Goal: Transaction & Acquisition: Book appointment/travel/reservation

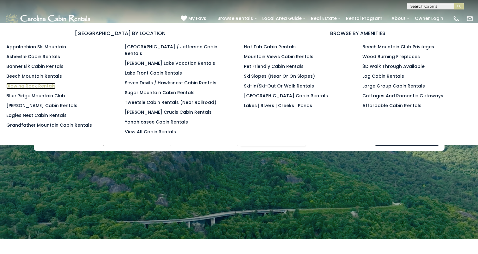
click at [23, 85] on link "Blowing Rock Rentals" at bounding box center [30, 86] width 49 height 6
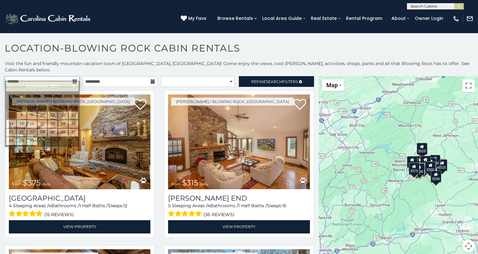
click at [50, 76] on input "text" at bounding box center [42, 81] width 75 height 11
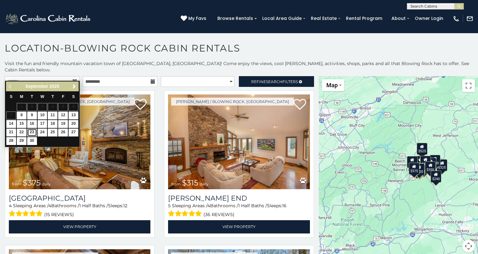
click at [32, 130] on link "23" at bounding box center [32, 133] width 10 height 8
type input "**********"
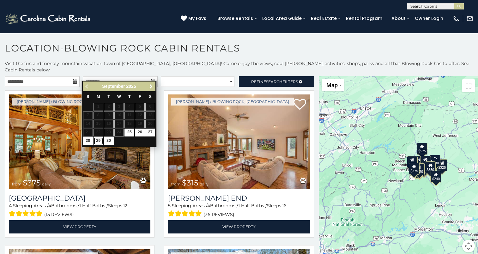
click at [99, 141] on link "29" at bounding box center [99, 141] width 10 height 8
type input "**********"
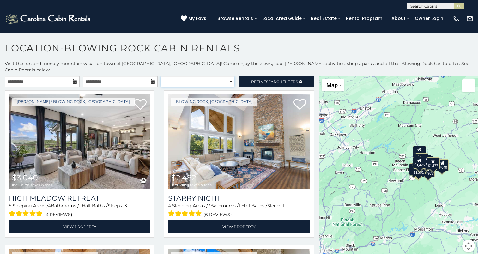
click at [228, 78] on select "**********" at bounding box center [198, 81] width 74 height 11
click at [253, 79] on span "Refine Search Filters" at bounding box center [274, 81] width 47 height 5
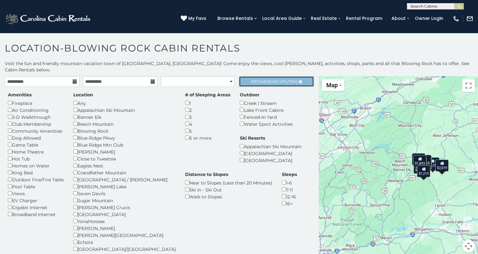
click at [266, 79] on span "Search" at bounding box center [274, 81] width 16 height 5
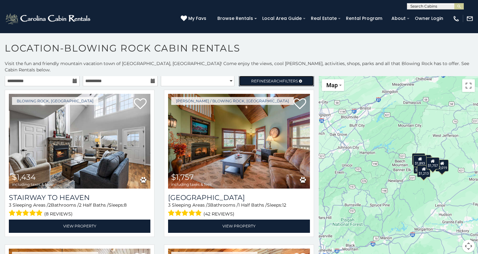
scroll to position [3, 0]
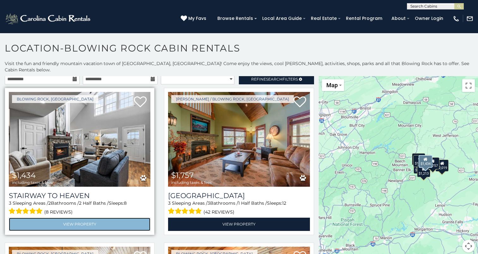
click at [70, 218] on link "View Property" at bounding box center [80, 224] width 142 height 13
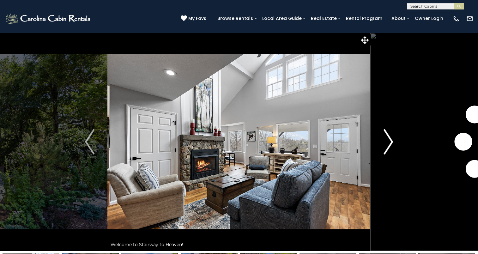
click at [387, 146] on img "Next" at bounding box center [388, 141] width 9 height 25
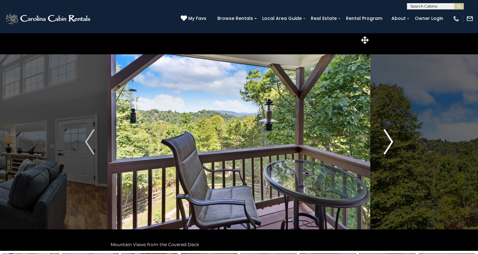
click at [387, 146] on img "Next" at bounding box center [388, 141] width 9 height 25
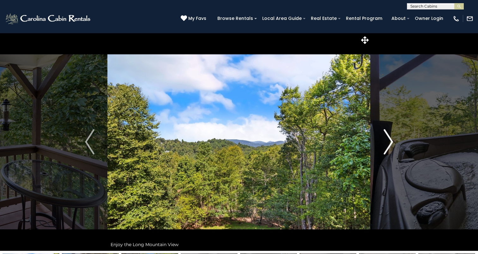
click at [387, 146] on img "Next" at bounding box center [388, 141] width 9 height 25
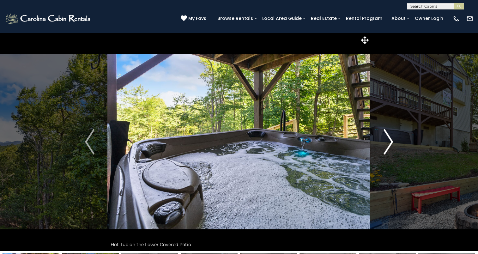
click at [387, 146] on img "Next" at bounding box center [388, 141] width 9 height 25
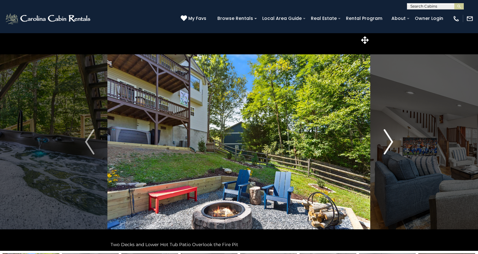
click at [387, 146] on img "Next" at bounding box center [388, 141] width 9 height 25
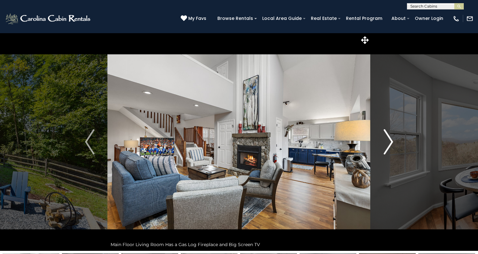
click at [387, 146] on img "Next" at bounding box center [388, 141] width 9 height 25
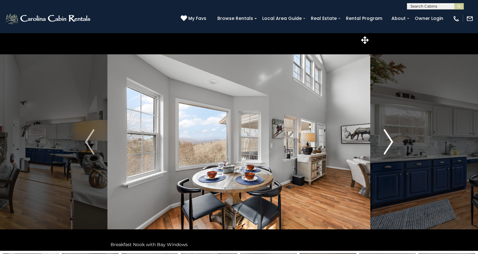
click at [387, 146] on img "Next" at bounding box center [388, 141] width 9 height 25
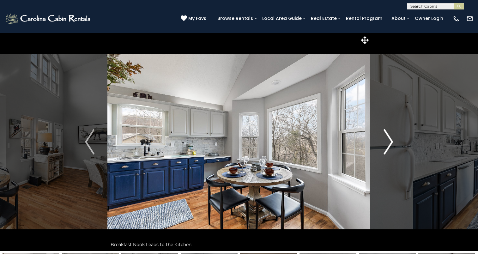
click at [387, 146] on img "Next" at bounding box center [388, 141] width 9 height 25
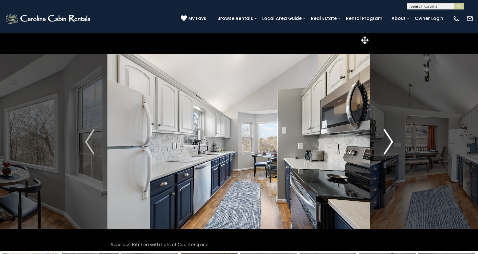
click at [387, 146] on img "Next" at bounding box center [388, 141] width 9 height 25
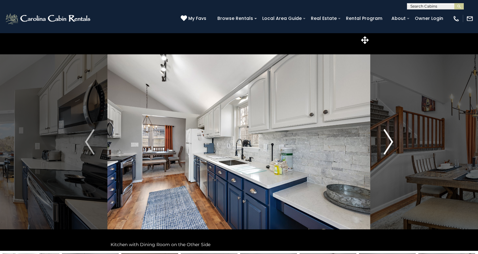
click at [387, 146] on img "Next" at bounding box center [388, 141] width 9 height 25
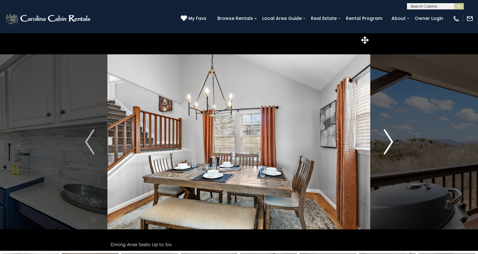
click at [387, 146] on img "Next" at bounding box center [388, 141] width 9 height 25
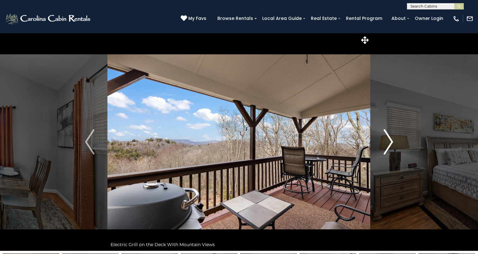
click at [387, 146] on img "Next" at bounding box center [388, 141] width 9 height 25
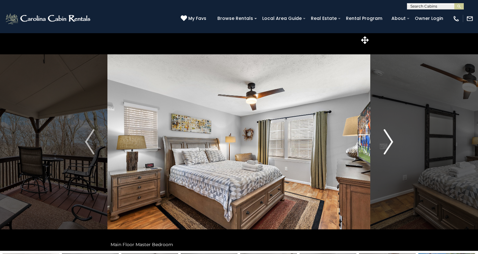
click at [387, 146] on img "Next" at bounding box center [388, 141] width 9 height 25
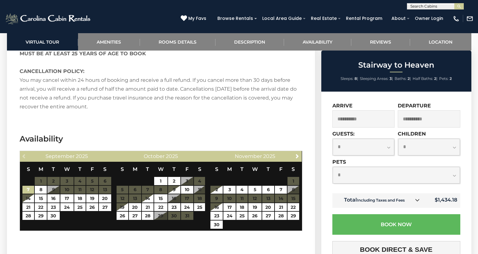
scroll to position [1152, 0]
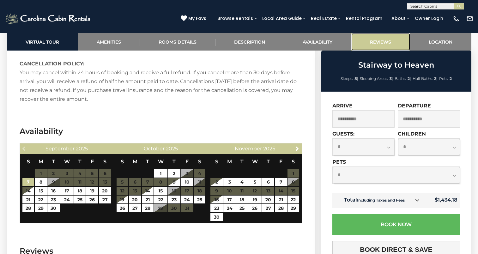
click at [385, 44] on link "Reviews" at bounding box center [381, 41] width 59 height 17
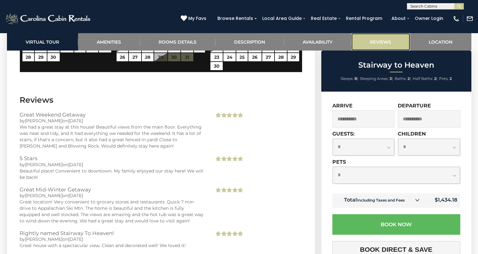
scroll to position [1332, 0]
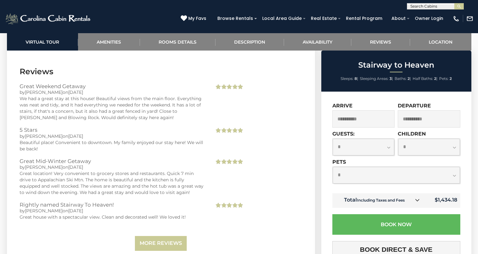
click at [171, 242] on section "Reviews Great Weekend Getaway by Chelsey on 05/27/2025 We had a great stay at t…" at bounding box center [161, 160] width 308 height 207
click at [171, 236] on link "More Reviews" at bounding box center [161, 243] width 52 height 15
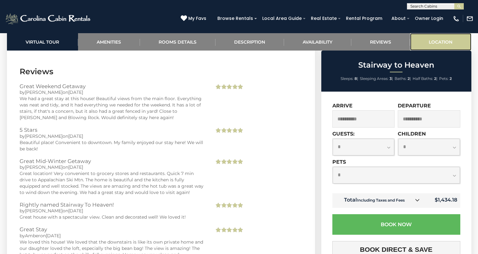
click at [426, 43] on link "Location" at bounding box center [440, 41] width 61 height 17
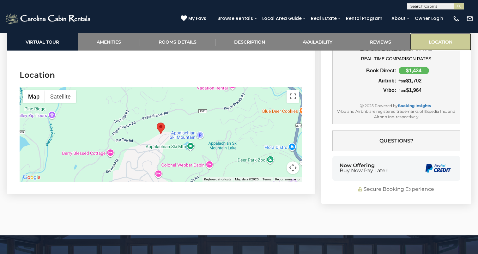
scroll to position [1658, 0]
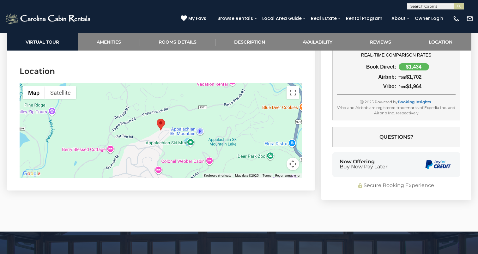
click at [166, 118] on div at bounding box center [161, 130] width 283 height 95
click at [161, 122] on div at bounding box center [161, 130] width 283 height 95
click at [293, 86] on button "Toggle fullscreen view" at bounding box center [293, 92] width 13 height 13
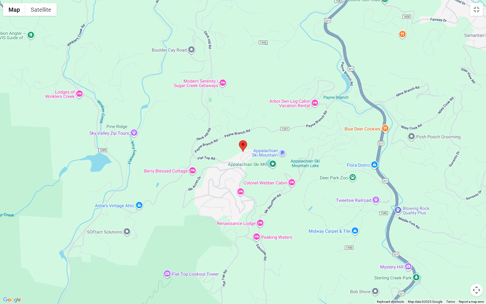
click at [244, 157] on div at bounding box center [243, 152] width 486 height 304
click at [38, 13] on button "Satellite" at bounding box center [40, 9] width 31 height 13
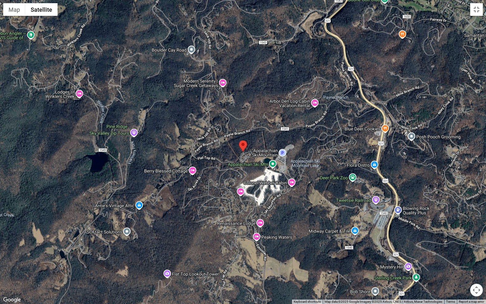
click at [244, 166] on div at bounding box center [243, 152] width 486 height 304
click at [245, 164] on div at bounding box center [243, 152] width 486 height 304
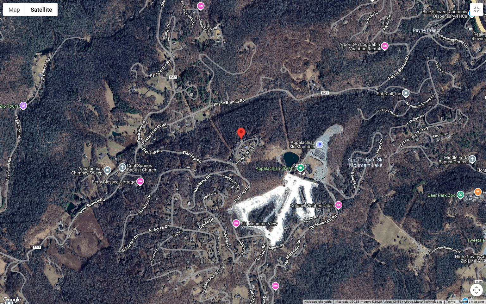
click at [245, 164] on div at bounding box center [243, 152] width 486 height 304
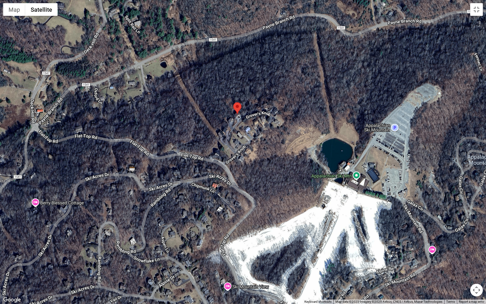
click at [257, 157] on div at bounding box center [243, 152] width 486 height 304
click at [16, 14] on button "Map" at bounding box center [14, 9] width 22 height 13
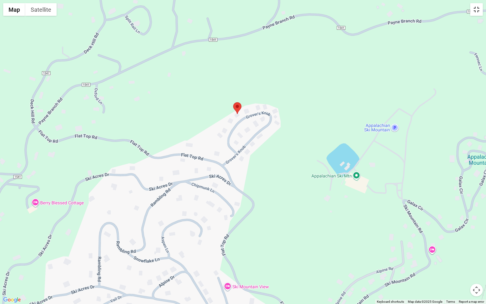
click at [475, 14] on button "Toggle fullscreen view" at bounding box center [476, 9] width 13 height 13
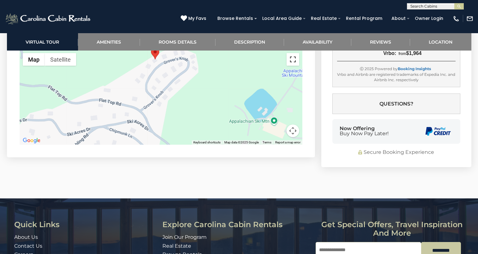
scroll to position [1718, 0]
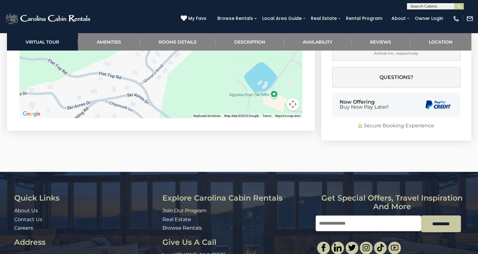
drag, startPoint x: 0, startPoint y: 0, endPoint x: 193, endPoint y: 157, distance: 248.6
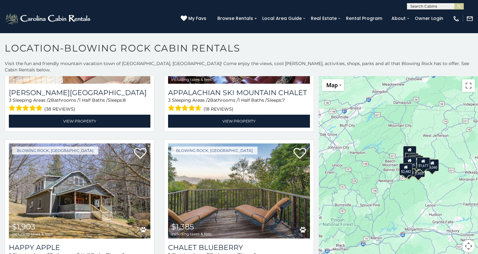
scroll to position [1371, 0]
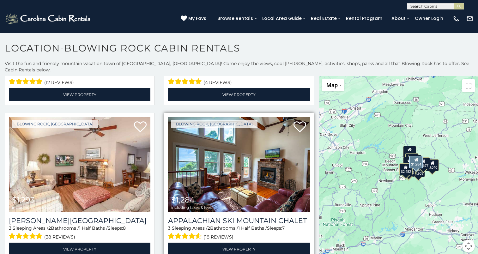
click at [204, 155] on img at bounding box center [239, 164] width 142 height 95
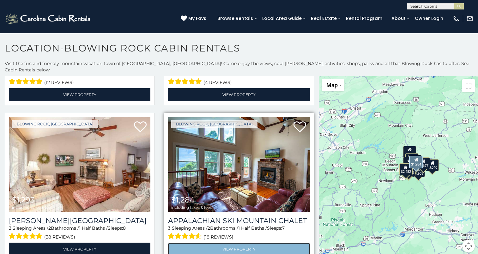
click at [224, 243] on link "View Property" at bounding box center [239, 249] width 142 height 13
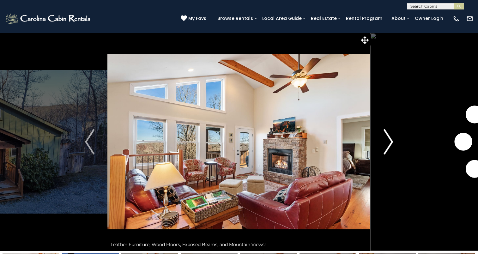
click at [384, 150] on img "Next" at bounding box center [388, 141] width 9 height 25
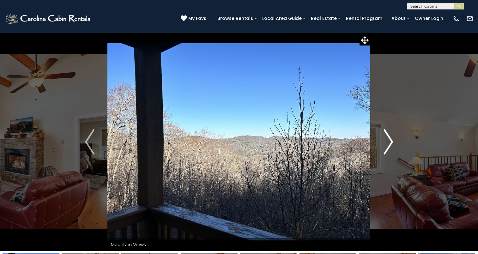
click at [393, 148] on button "Next" at bounding box center [388, 142] width 35 height 218
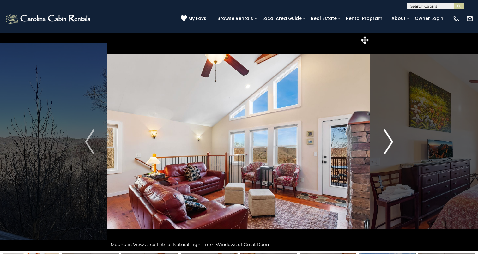
click at [393, 148] on button "Next" at bounding box center [388, 142] width 35 height 218
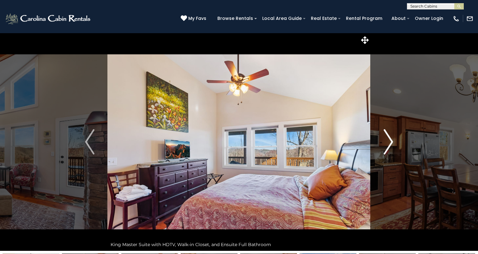
click at [393, 148] on button "Next" at bounding box center [388, 142] width 35 height 218
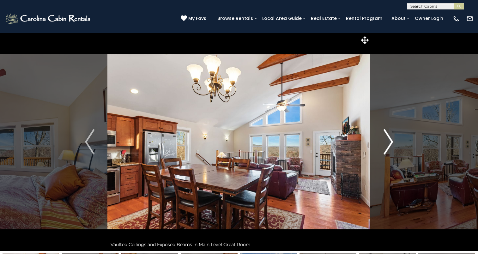
click at [393, 148] on button "Next" at bounding box center [388, 142] width 35 height 218
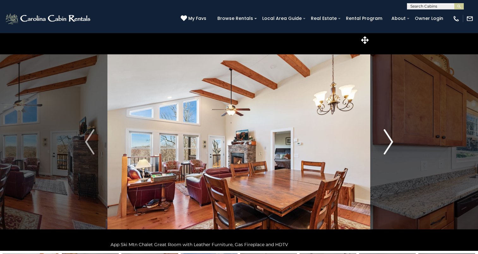
click at [393, 148] on button "Next" at bounding box center [388, 142] width 35 height 218
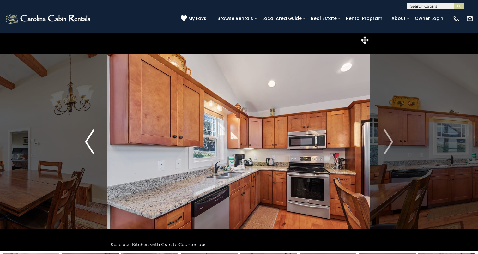
click at [95, 137] on button "Previous" at bounding box center [89, 142] width 35 height 218
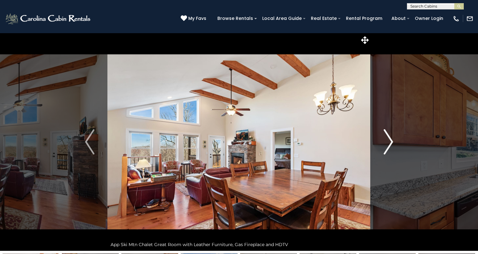
click at [390, 144] on img "Next" at bounding box center [388, 141] width 9 height 25
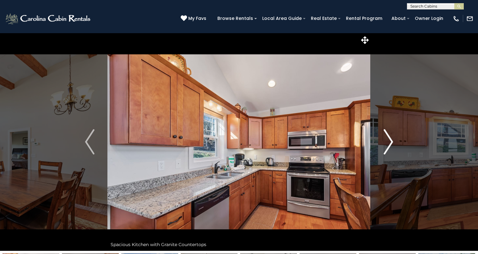
click at [390, 144] on img "Next" at bounding box center [388, 141] width 9 height 25
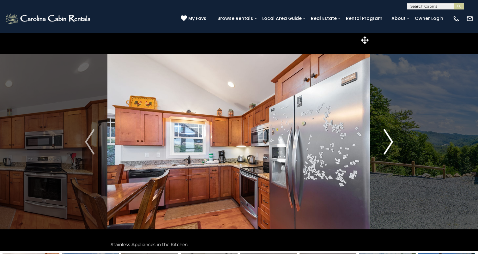
click at [390, 144] on img "Next" at bounding box center [388, 141] width 9 height 25
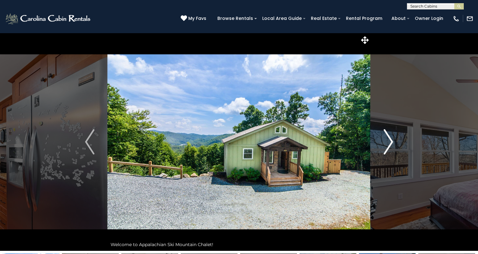
click at [390, 144] on img "Next" at bounding box center [388, 141] width 9 height 25
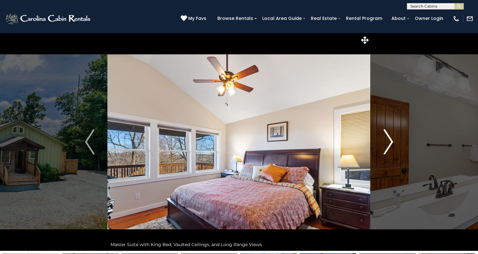
click at [390, 144] on img "Next" at bounding box center [388, 141] width 9 height 25
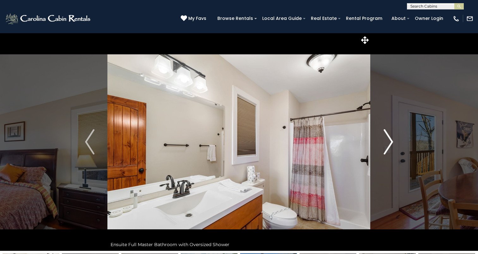
click at [390, 144] on img "Next" at bounding box center [388, 141] width 9 height 25
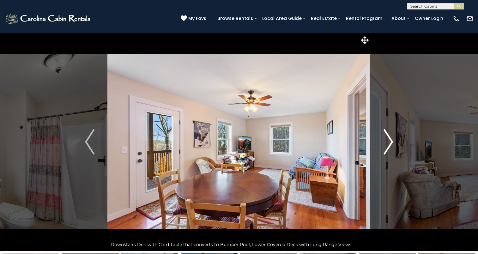
click at [390, 144] on img "Next" at bounding box center [388, 141] width 9 height 25
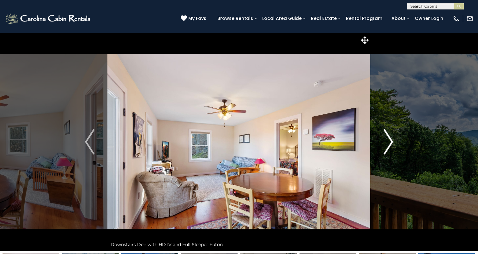
click at [390, 144] on img "Next" at bounding box center [388, 141] width 9 height 25
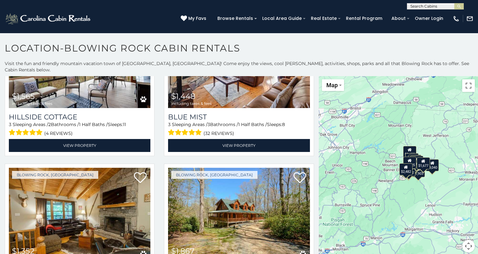
scroll to position [1951, 0]
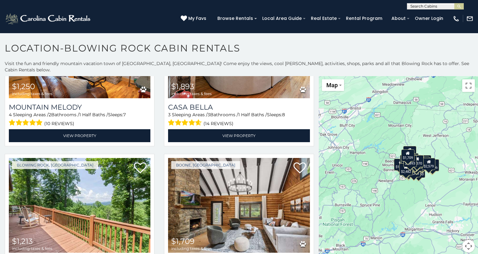
scroll to position [2936, 0]
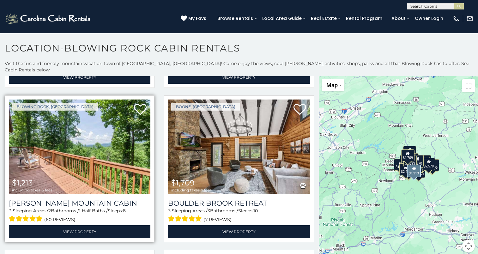
click at [81, 137] on img at bounding box center [80, 147] width 142 height 95
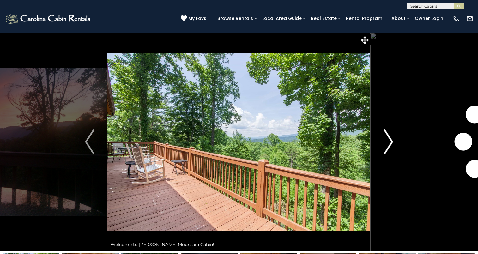
click at [384, 152] on img "Next" at bounding box center [388, 141] width 9 height 25
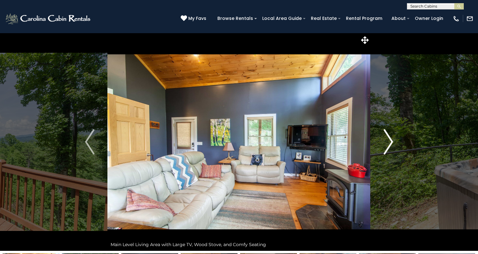
click at [384, 152] on img "Next" at bounding box center [388, 141] width 9 height 25
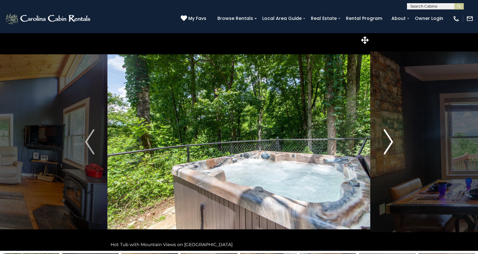
click at [384, 152] on img "Next" at bounding box center [388, 141] width 9 height 25
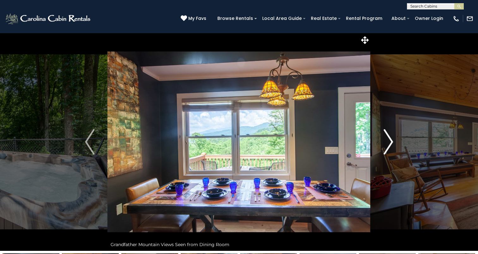
click at [384, 152] on img "Next" at bounding box center [388, 141] width 9 height 25
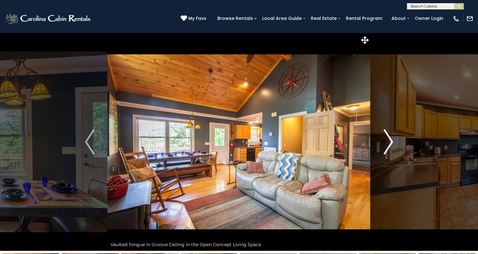
click at [384, 152] on img "Next" at bounding box center [388, 141] width 9 height 25
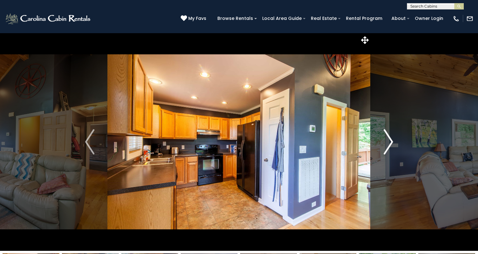
click at [384, 152] on img "Next" at bounding box center [388, 141] width 9 height 25
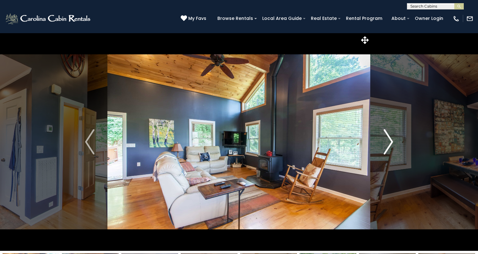
click at [384, 152] on img "Next" at bounding box center [388, 141] width 9 height 25
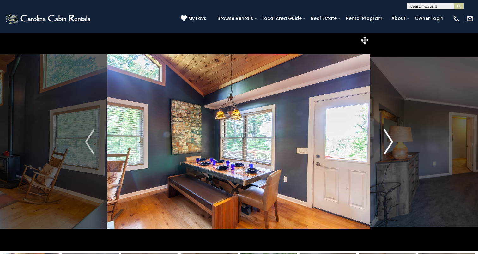
click at [384, 152] on img "Next" at bounding box center [388, 141] width 9 height 25
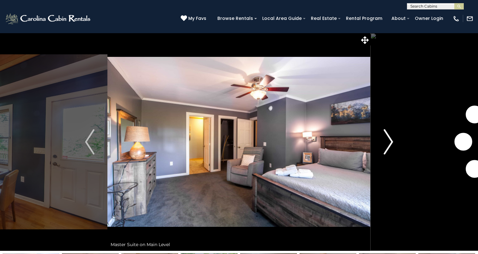
click at [384, 152] on img "Next" at bounding box center [388, 141] width 9 height 25
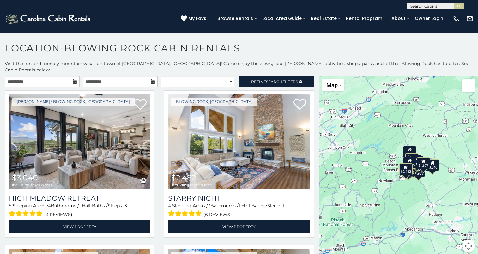
scroll to position [161, 0]
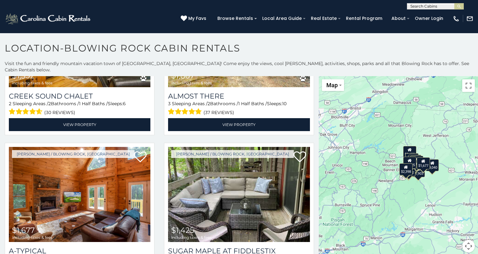
scroll to position [2125, 0]
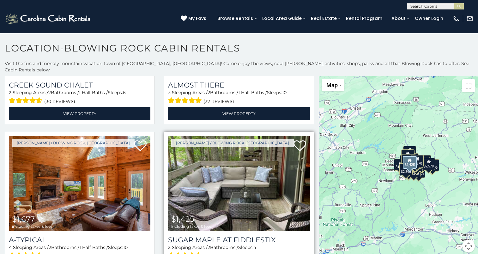
click at [205, 215] on div "$1,425 including taxes & fees" at bounding box center [191, 222] width 40 height 14
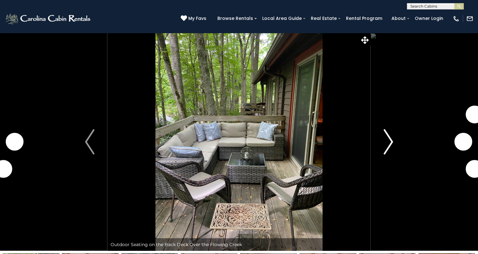
click at [386, 144] on img "Next" at bounding box center [388, 141] width 9 height 25
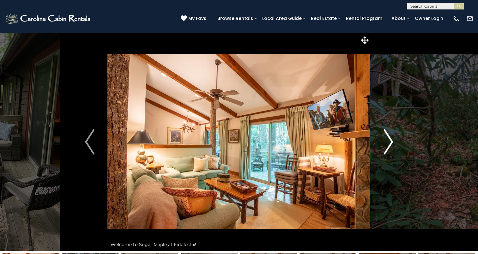
click at [386, 144] on img "Next" at bounding box center [388, 141] width 9 height 25
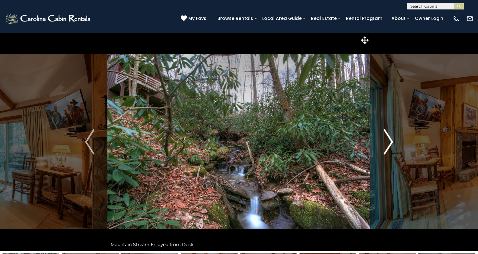
click at [386, 144] on img "Next" at bounding box center [388, 141] width 9 height 25
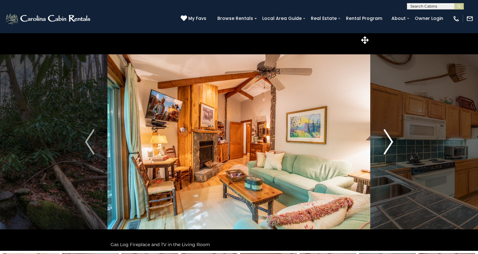
click at [386, 144] on img "Next" at bounding box center [388, 141] width 9 height 25
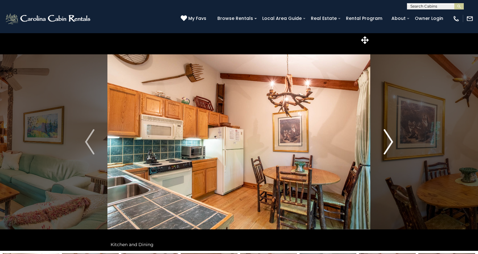
click at [386, 144] on img "Next" at bounding box center [388, 141] width 9 height 25
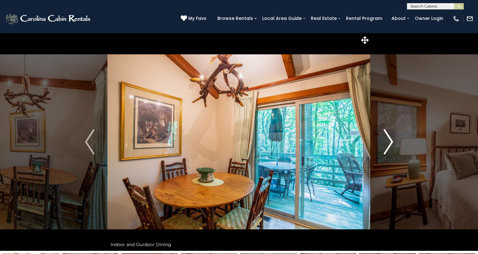
click at [386, 144] on img "Next" at bounding box center [388, 141] width 9 height 25
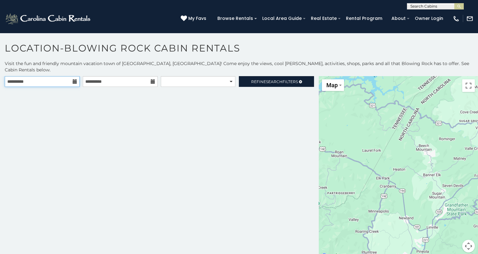
click at [21, 77] on input "**********" at bounding box center [42, 81] width 75 height 11
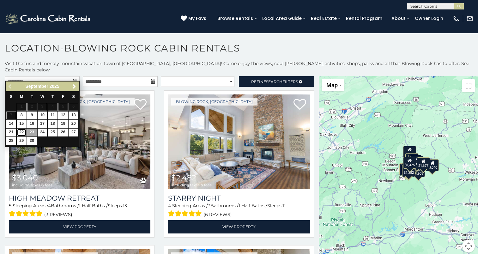
click at [22, 133] on link "22" at bounding box center [22, 133] width 10 height 8
type input "**********"
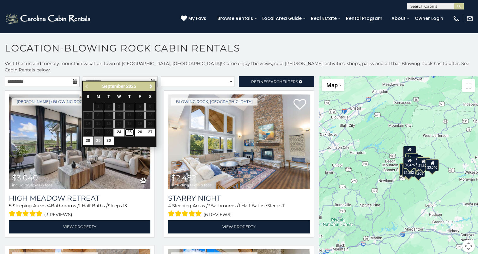
click at [129, 133] on link "25" at bounding box center [130, 133] width 10 height 8
type input "**********"
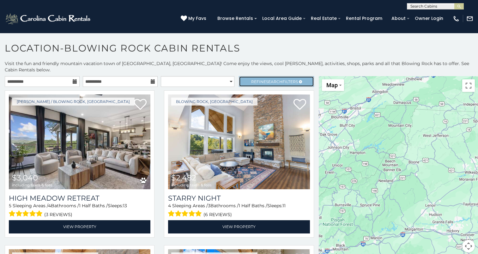
click at [265, 76] on link "Refine Search Filters" at bounding box center [276, 81] width 75 height 11
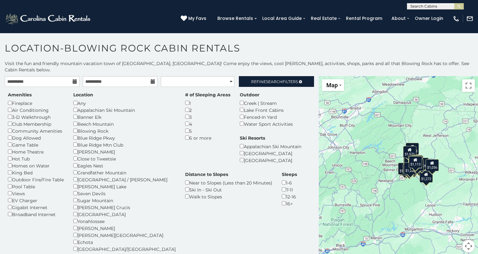
click at [8, 150] on div "Amenities Fireplace Air Conditioning 3-D Walkthrough Club Membership Community …" at bounding box center [35, 155] width 65 height 126
click at [279, 79] on span "Refine Search Filters" at bounding box center [274, 81] width 47 height 5
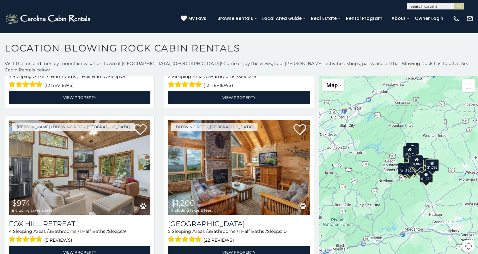
scroll to position [1840, 0]
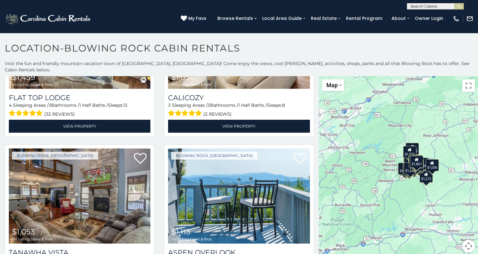
scroll to position [2125, 0]
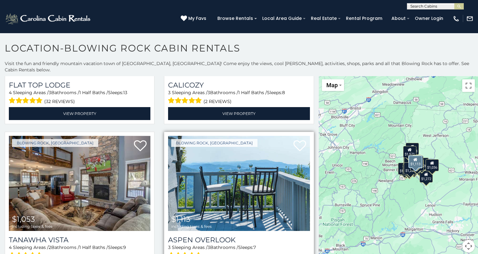
click at [215, 182] on img at bounding box center [239, 183] width 142 height 95
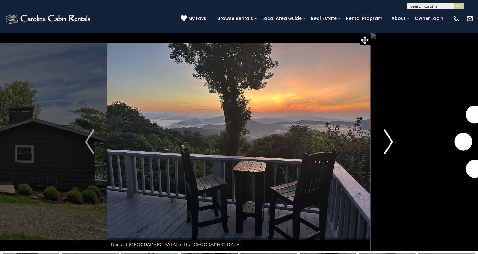
click at [391, 146] on img "Next" at bounding box center [388, 141] width 9 height 25
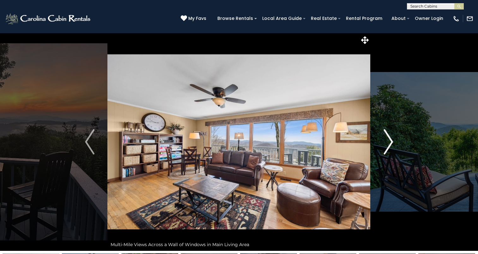
click at [391, 146] on img "Next" at bounding box center [388, 141] width 9 height 25
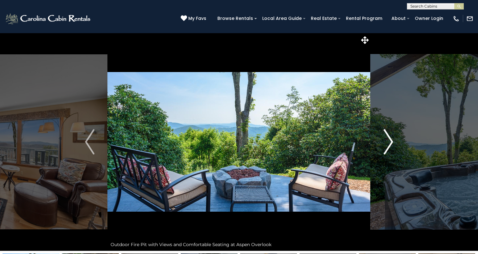
click at [391, 146] on img "Next" at bounding box center [388, 141] width 9 height 25
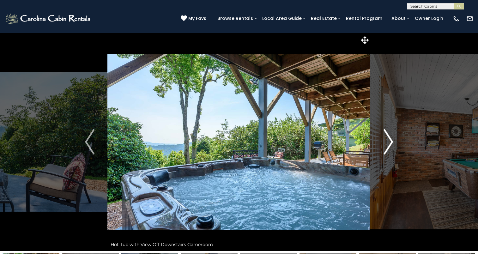
click at [391, 146] on img "Next" at bounding box center [388, 141] width 9 height 25
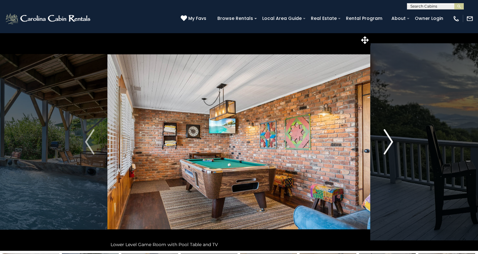
click at [391, 146] on img "Next" at bounding box center [388, 141] width 9 height 25
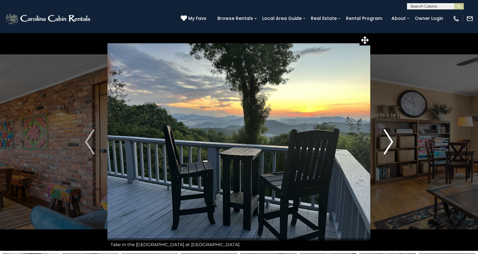
click at [391, 146] on img "Next" at bounding box center [388, 141] width 9 height 25
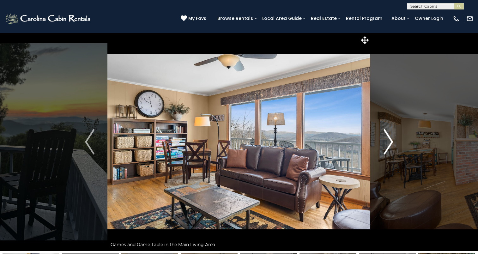
click at [391, 146] on img "Next" at bounding box center [388, 141] width 9 height 25
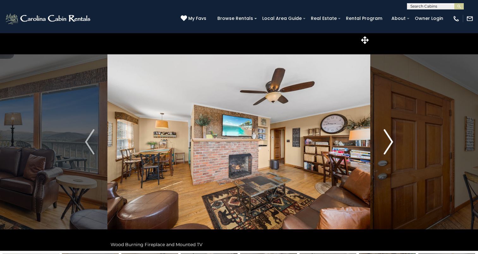
click at [391, 146] on img "Next" at bounding box center [388, 141] width 9 height 25
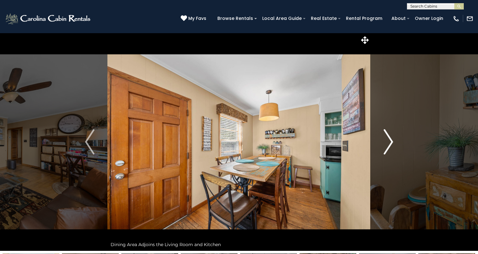
click at [391, 146] on img "Next" at bounding box center [388, 141] width 9 height 25
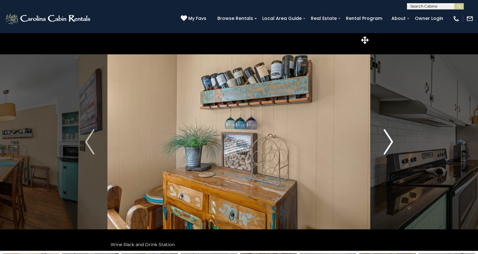
click at [391, 146] on img "Next" at bounding box center [388, 141] width 9 height 25
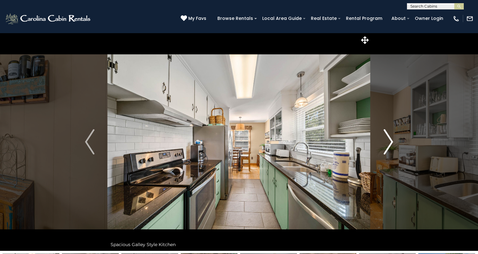
click at [391, 146] on img "Next" at bounding box center [388, 141] width 9 height 25
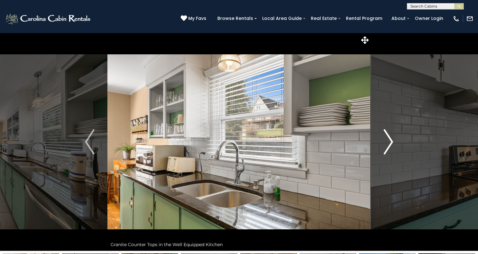
click at [391, 146] on img "Next" at bounding box center [388, 141] width 9 height 25
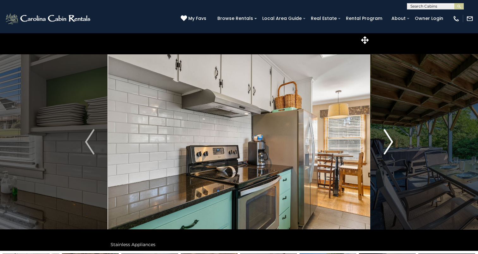
click at [391, 146] on img "Next" at bounding box center [388, 141] width 9 height 25
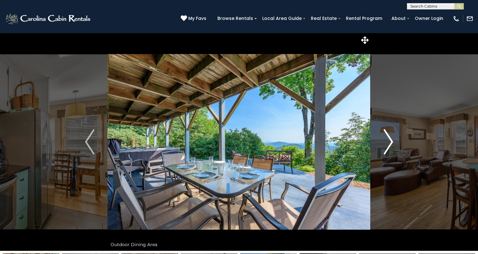
click at [391, 146] on img "Next" at bounding box center [388, 141] width 9 height 25
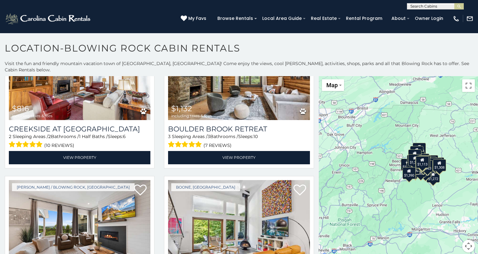
scroll to position [4880, 0]
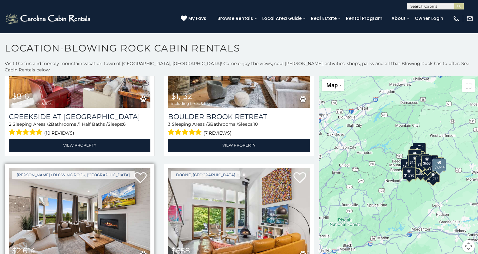
click at [98, 184] on img at bounding box center [80, 215] width 142 height 95
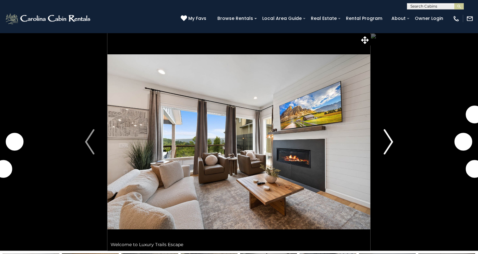
click at [385, 144] on img "Next" at bounding box center [388, 141] width 9 height 25
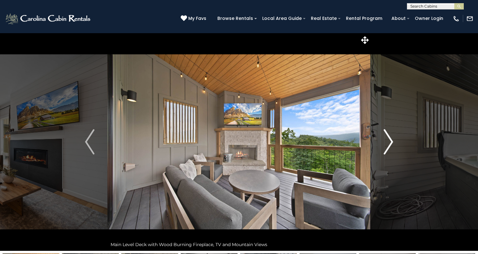
click at [385, 144] on img "Next" at bounding box center [388, 141] width 9 height 25
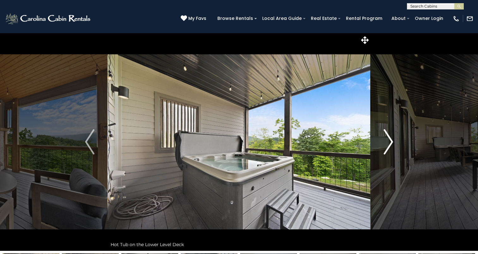
click at [385, 144] on img "Next" at bounding box center [388, 141] width 9 height 25
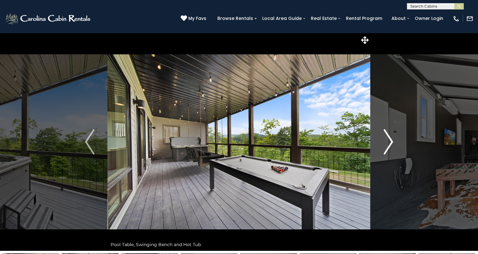
click at [385, 144] on img "Next" at bounding box center [388, 141] width 9 height 25
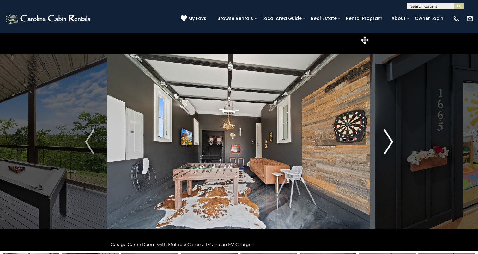
click at [385, 144] on img "Next" at bounding box center [388, 141] width 9 height 25
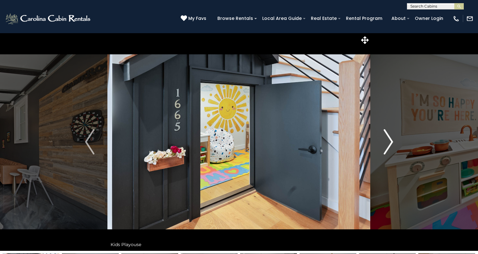
click at [385, 144] on img "Next" at bounding box center [388, 141] width 9 height 25
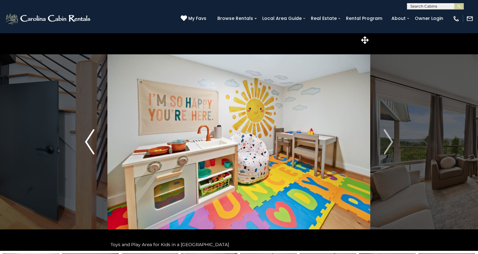
click at [98, 142] on button "Previous" at bounding box center [89, 142] width 35 height 218
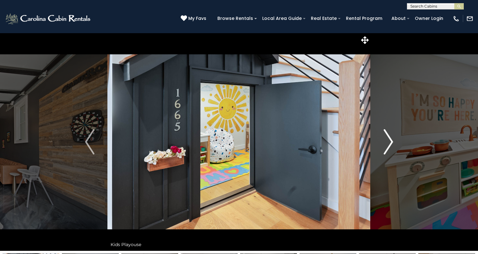
click at [384, 147] on img "Next" at bounding box center [388, 141] width 9 height 25
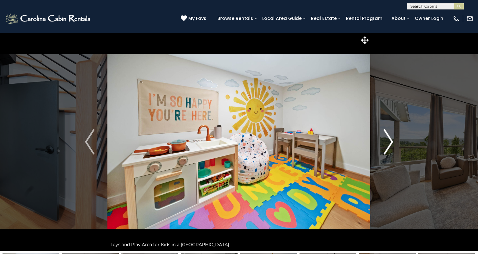
click at [384, 147] on img "Next" at bounding box center [388, 141] width 9 height 25
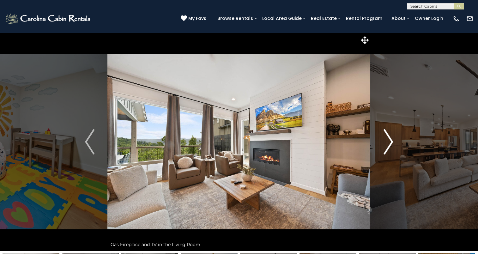
click at [384, 147] on img "Next" at bounding box center [388, 141] width 9 height 25
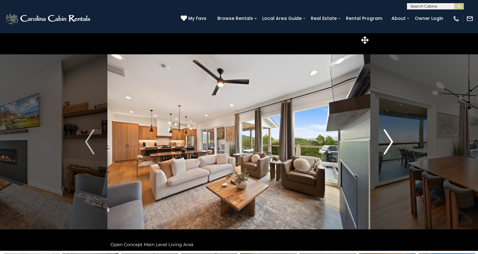
click at [384, 147] on img "Next" at bounding box center [388, 141] width 9 height 25
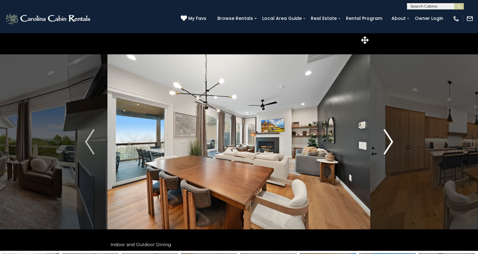
click at [384, 147] on img "Next" at bounding box center [388, 141] width 9 height 25
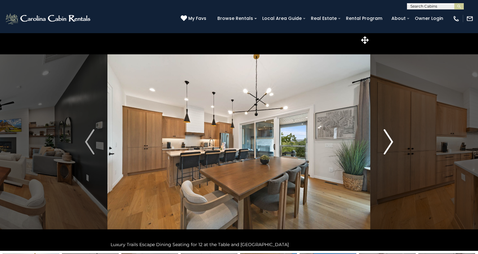
click at [384, 147] on img "Next" at bounding box center [388, 141] width 9 height 25
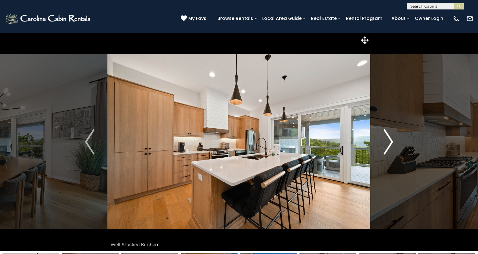
click at [384, 147] on img "Next" at bounding box center [388, 141] width 9 height 25
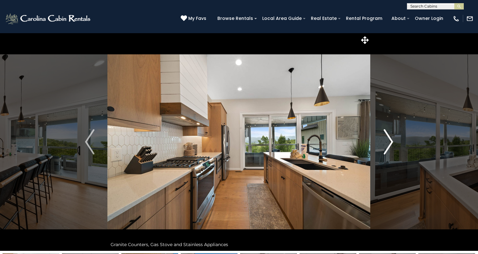
click at [384, 147] on img "Next" at bounding box center [388, 141] width 9 height 25
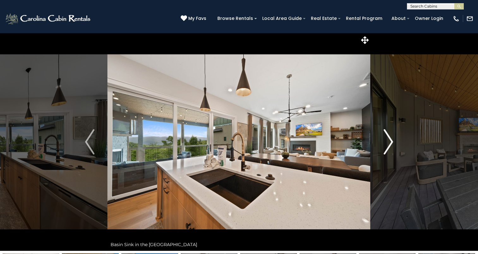
click at [384, 147] on img "Next" at bounding box center [388, 141] width 9 height 25
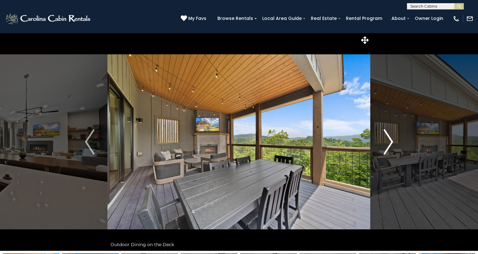
click at [384, 147] on img "Next" at bounding box center [388, 141] width 9 height 25
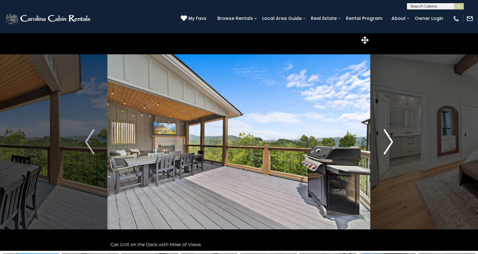
click at [384, 147] on img "Next" at bounding box center [388, 141] width 9 height 25
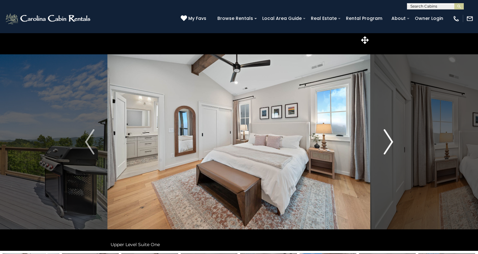
click at [384, 147] on img "Next" at bounding box center [388, 141] width 9 height 25
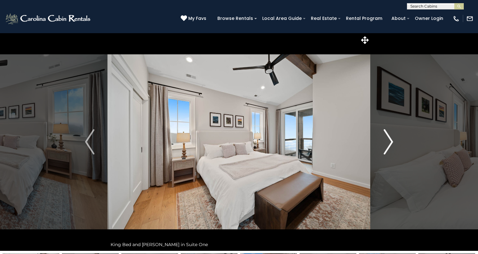
click at [384, 147] on img "Next" at bounding box center [388, 141] width 9 height 25
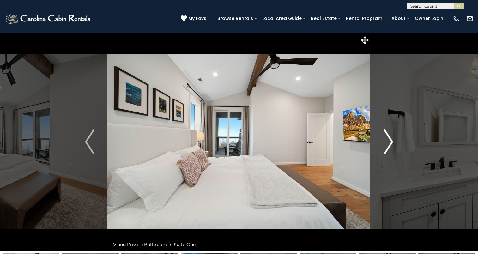
click at [384, 147] on img "Next" at bounding box center [388, 141] width 9 height 25
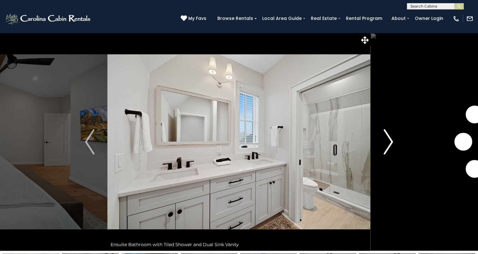
click at [384, 147] on img "Next" at bounding box center [388, 141] width 9 height 25
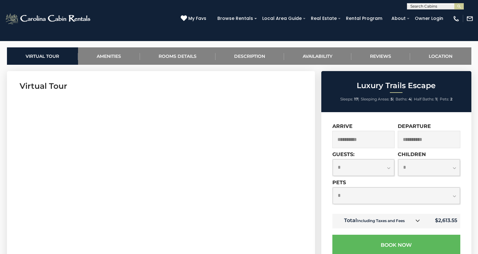
scroll to position [337, 0]
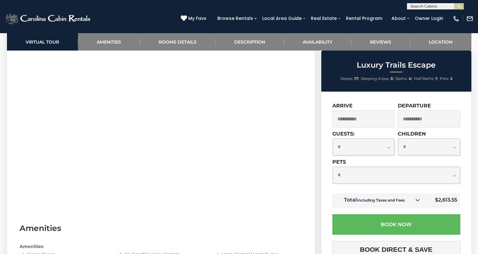
click at [379, 123] on input "**********" at bounding box center [364, 118] width 63 height 17
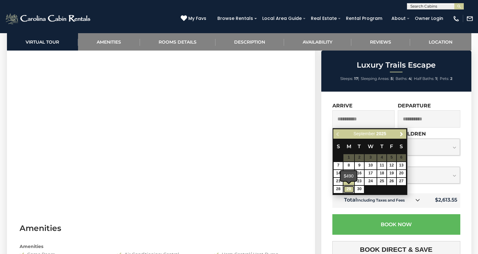
click at [352, 188] on link "29" at bounding box center [349, 189] width 11 height 7
type input "**********"
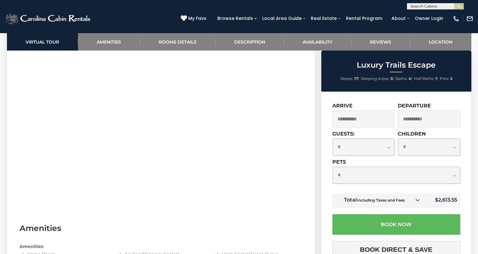
click at [363, 122] on input "**********" at bounding box center [364, 118] width 63 height 17
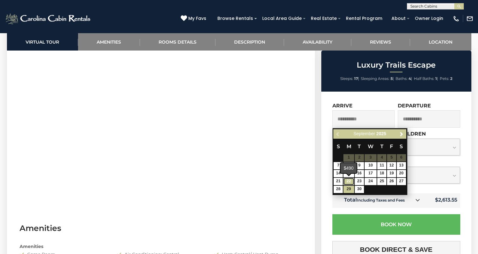
click at [348, 180] on link "22" at bounding box center [349, 181] width 11 height 7
type input "**********"
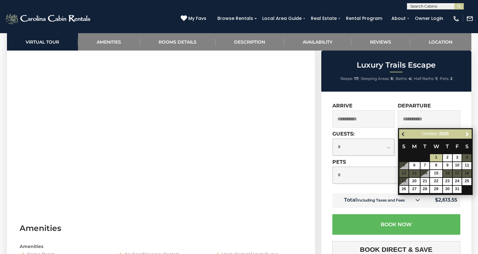
click at [403, 135] on span "Previous" at bounding box center [403, 134] width 5 height 5
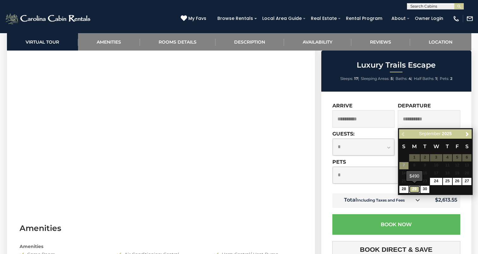
click at [416, 189] on link "29" at bounding box center [414, 189] width 11 height 7
type input "**********"
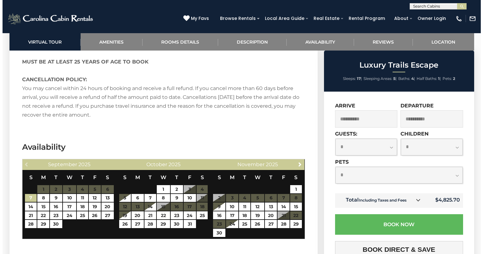
scroll to position [1294, 0]
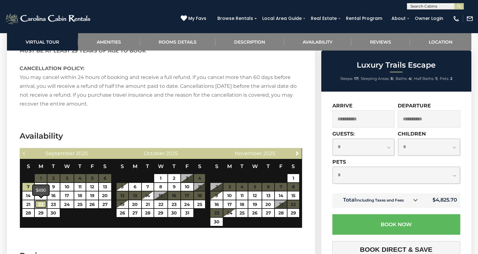
click at [43, 207] on link "22" at bounding box center [41, 204] width 12 height 8
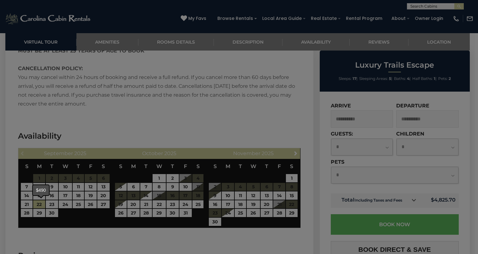
type input "**********"
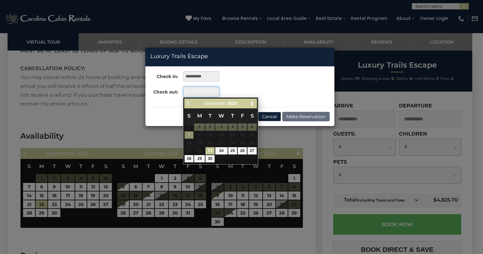
click at [190, 94] on input "text" at bounding box center [201, 92] width 36 height 11
click at [198, 160] on link "29" at bounding box center [199, 158] width 11 height 7
type input "**********"
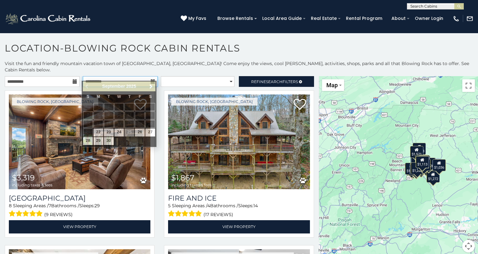
click at [95, 76] on input "**********" at bounding box center [120, 81] width 75 height 11
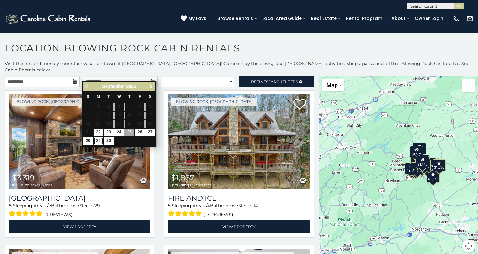
click at [100, 140] on link "29" at bounding box center [99, 141] width 10 height 8
type input "**********"
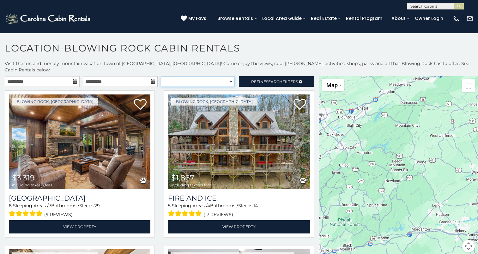
click at [226, 76] on select "**********" at bounding box center [198, 81] width 74 height 11
click at [266, 79] on span "Search" at bounding box center [274, 81] width 16 height 5
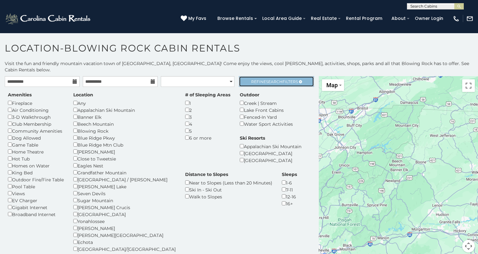
click at [281, 79] on span "Refine Search Filters" at bounding box center [274, 81] width 47 height 5
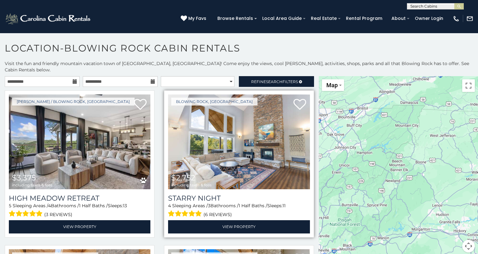
click at [235, 151] on img at bounding box center [239, 142] width 142 height 95
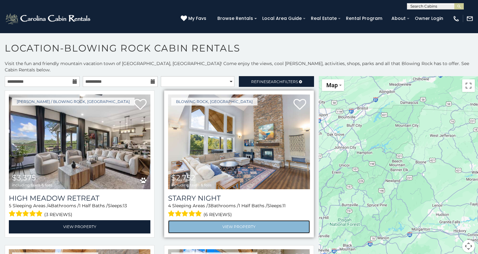
click at [226, 220] on link "View Property" at bounding box center [239, 226] width 142 height 13
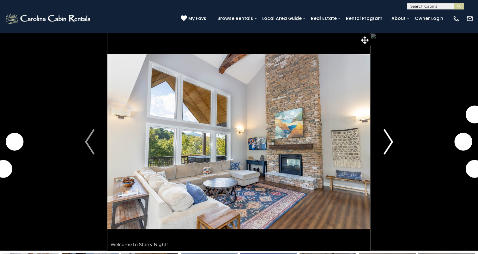
click at [385, 151] on img "Next" at bounding box center [388, 141] width 9 height 25
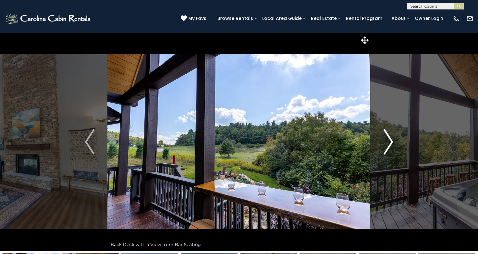
click at [385, 151] on img "Next" at bounding box center [388, 141] width 9 height 25
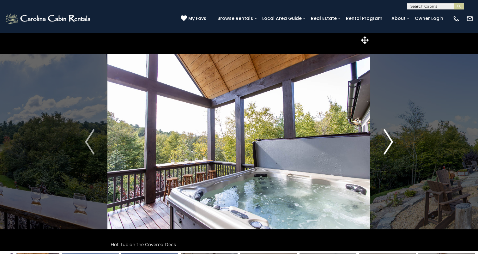
click at [385, 151] on img "Next" at bounding box center [388, 141] width 9 height 25
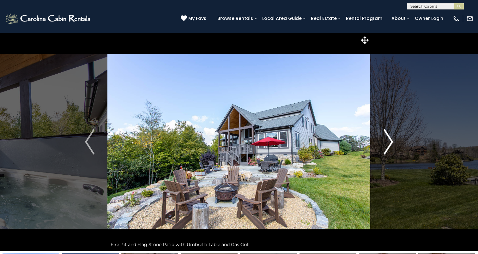
click at [385, 151] on img "Next" at bounding box center [388, 141] width 9 height 25
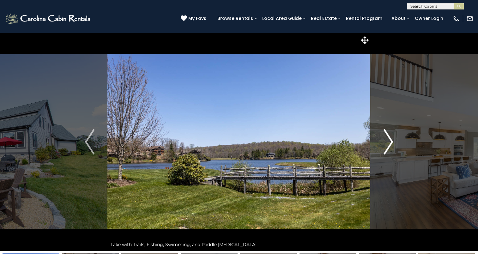
click at [385, 151] on img "Next" at bounding box center [388, 141] width 9 height 25
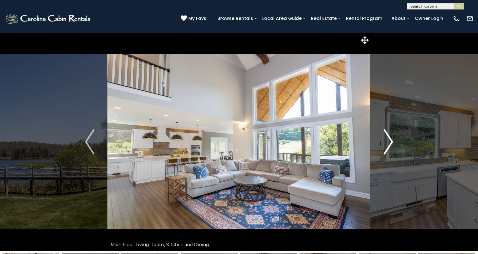
click at [385, 151] on img "Next" at bounding box center [388, 141] width 9 height 25
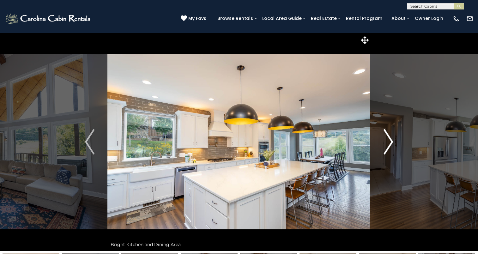
click at [385, 151] on img "Next" at bounding box center [388, 141] width 9 height 25
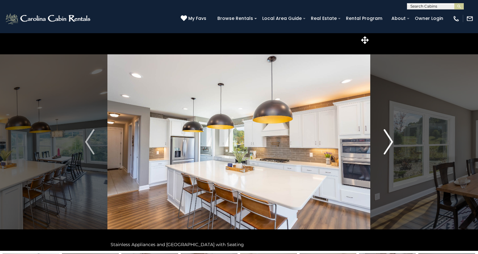
click at [385, 151] on img "Next" at bounding box center [388, 141] width 9 height 25
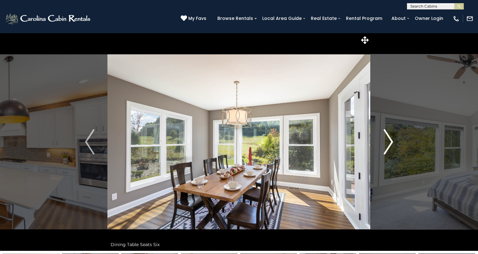
click at [385, 151] on img "Next" at bounding box center [388, 141] width 9 height 25
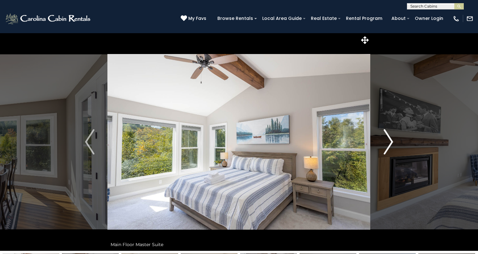
click at [385, 151] on img "Next" at bounding box center [388, 141] width 9 height 25
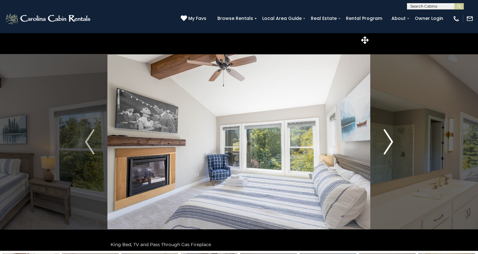
click at [385, 151] on img "Next" at bounding box center [388, 141] width 9 height 25
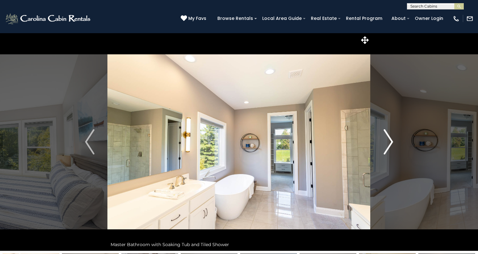
click at [385, 151] on img "Next" at bounding box center [388, 141] width 9 height 25
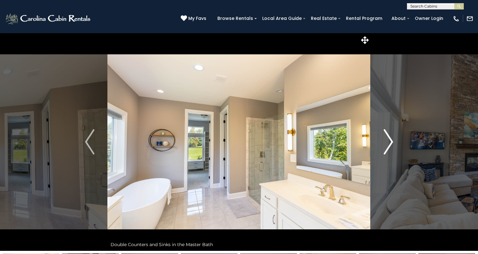
click at [385, 151] on img "Next" at bounding box center [388, 141] width 9 height 25
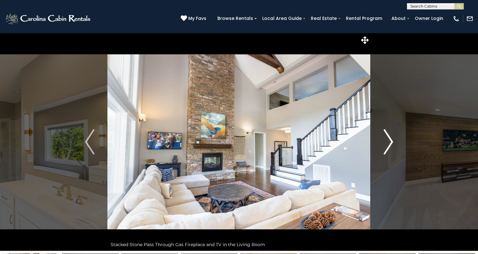
click at [385, 151] on img "Next" at bounding box center [388, 141] width 9 height 25
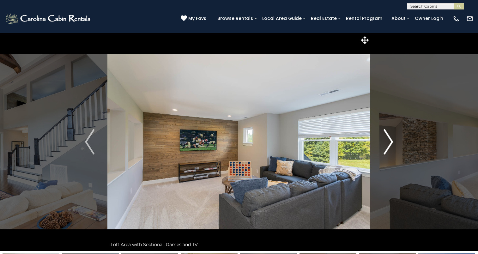
click at [385, 151] on img "Next" at bounding box center [388, 141] width 9 height 25
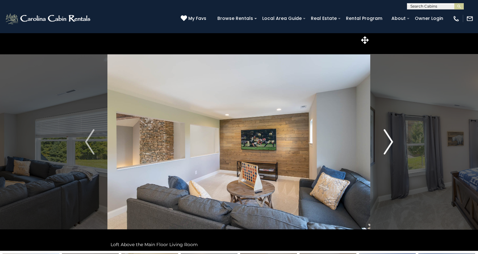
click at [385, 151] on img "Next" at bounding box center [388, 141] width 9 height 25
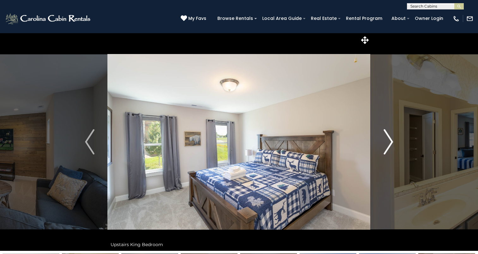
click at [385, 151] on img "Next" at bounding box center [388, 141] width 9 height 25
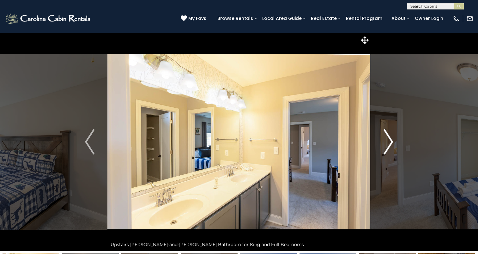
click at [385, 151] on img "Next" at bounding box center [388, 141] width 9 height 25
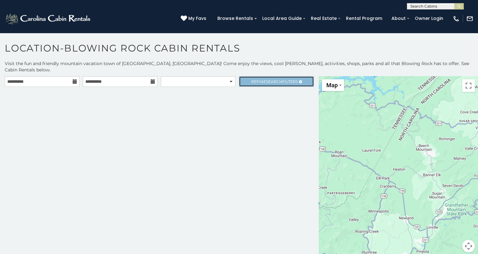
click at [258, 78] on link "Refine Search Filters" at bounding box center [276, 81] width 75 height 11
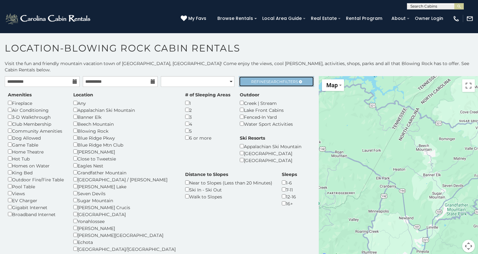
click at [258, 78] on link "Refine Search Filters" at bounding box center [276, 81] width 75 height 11
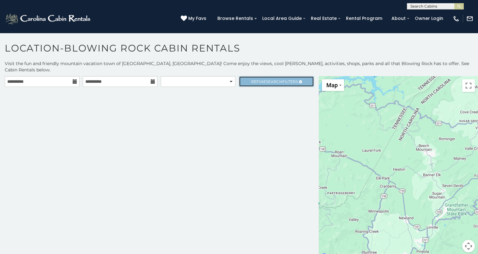
click at [258, 78] on link "Refine Search Filters" at bounding box center [276, 81] width 75 height 11
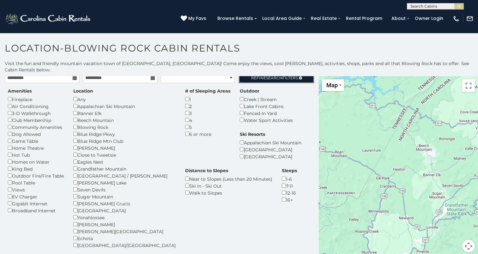
scroll to position [3, 0]
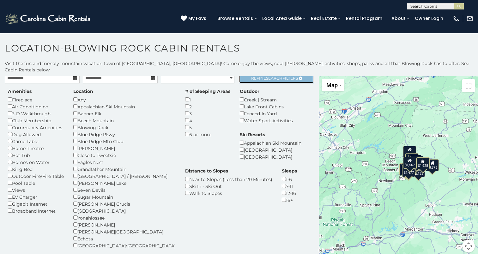
click at [266, 76] on span "Search" at bounding box center [274, 78] width 16 height 5
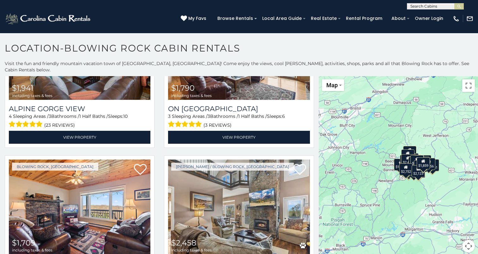
scroll to position [780, 0]
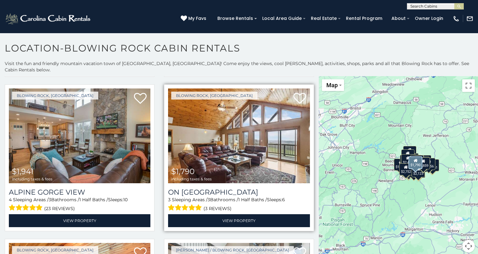
click at [227, 136] on img at bounding box center [239, 136] width 142 height 95
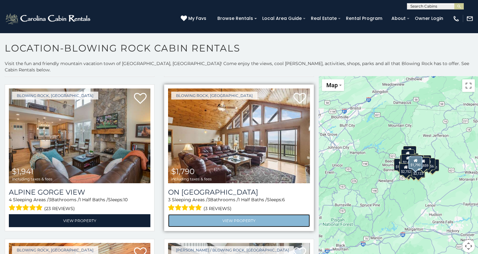
click at [217, 214] on link "View Property" at bounding box center [239, 220] width 142 height 13
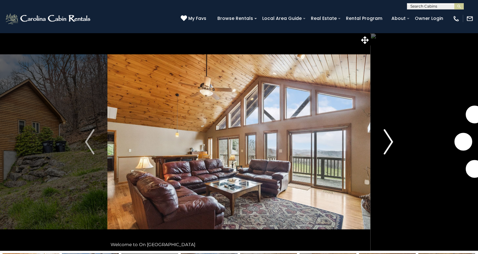
click at [388, 150] on img "Next" at bounding box center [388, 141] width 9 height 25
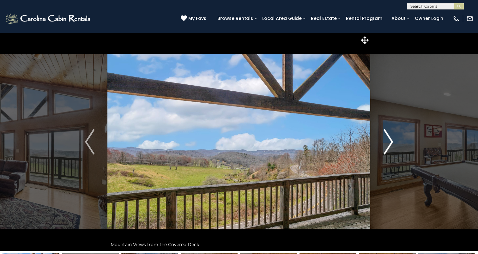
click at [388, 150] on img "Next" at bounding box center [388, 141] width 9 height 25
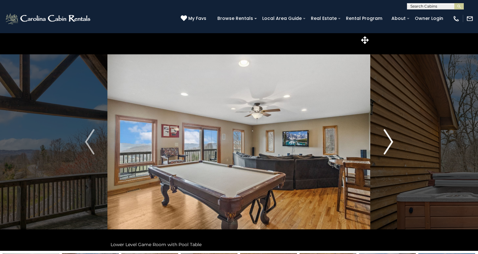
click at [388, 150] on img "Next" at bounding box center [388, 141] width 9 height 25
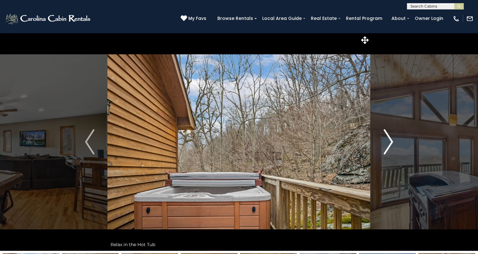
click at [388, 150] on img "Next" at bounding box center [388, 141] width 9 height 25
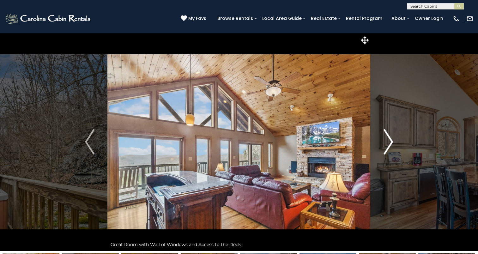
click at [388, 150] on img "Next" at bounding box center [388, 141] width 9 height 25
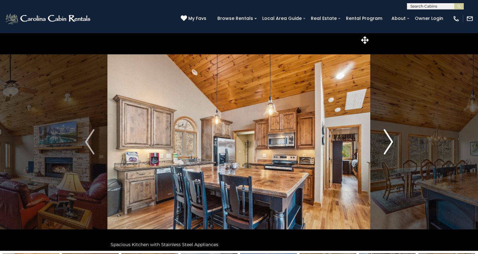
click at [388, 150] on img "Next" at bounding box center [388, 141] width 9 height 25
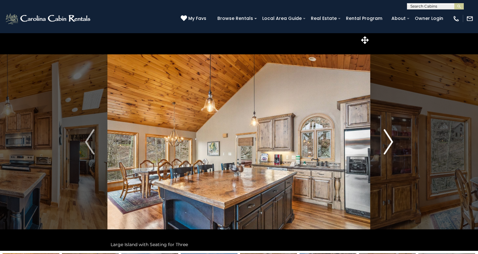
click at [388, 150] on img "Next" at bounding box center [388, 141] width 9 height 25
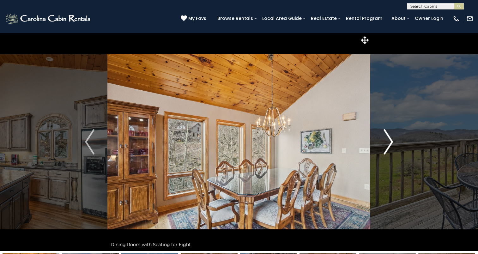
click at [388, 150] on img "Next" at bounding box center [388, 141] width 9 height 25
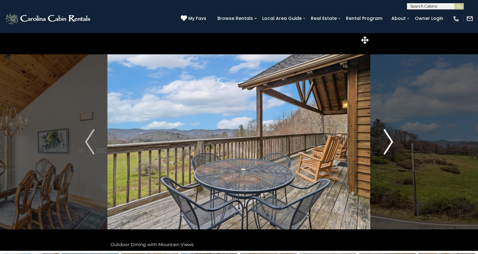
click at [388, 150] on img "Next" at bounding box center [388, 141] width 9 height 25
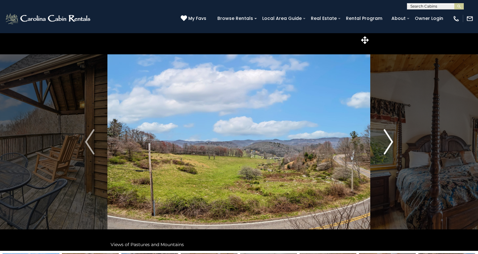
click at [388, 150] on img "Next" at bounding box center [388, 141] width 9 height 25
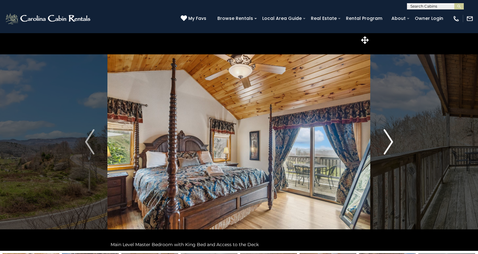
click at [388, 150] on img "Next" at bounding box center [388, 141] width 9 height 25
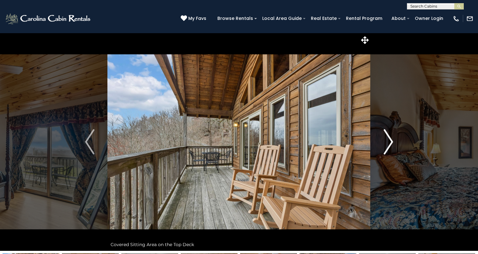
click at [388, 150] on img "Next" at bounding box center [388, 141] width 9 height 25
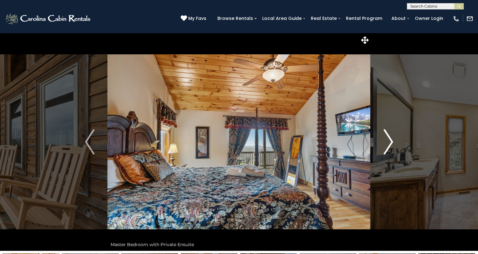
click at [388, 150] on img "Next" at bounding box center [388, 141] width 9 height 25
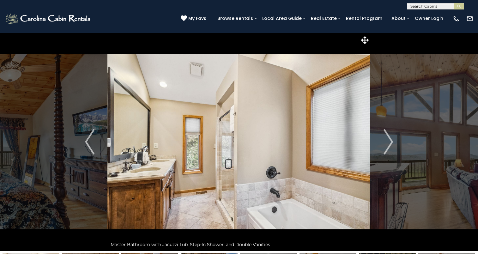
click at [194, 80] on img at bounding box center [239, 142] width 263 height 218
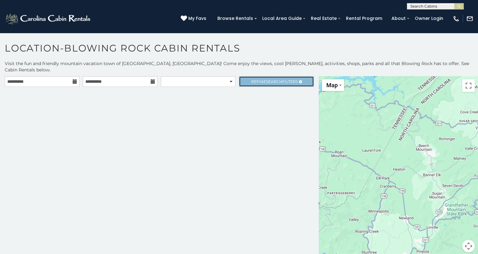
click at [279, 79] on span "Search" at bounding box center [274, 81] width 16 height 5
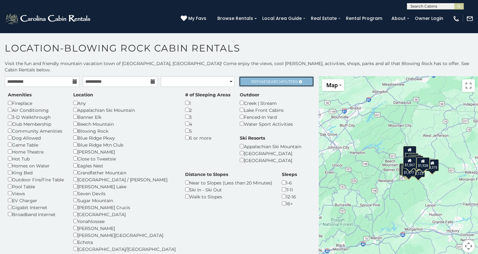
click at [285, 79] on span "Refine Search Filters" at bounding box center [274, 81] width 47 height 5
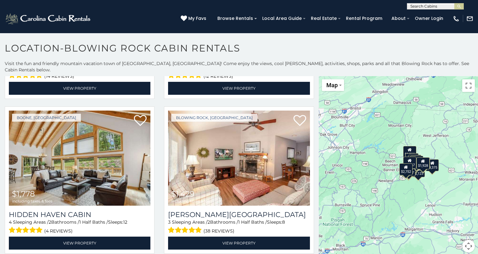
scroll to position [1232, 0]
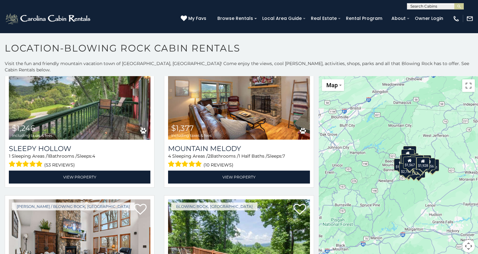
scroll to position [2756, 0]
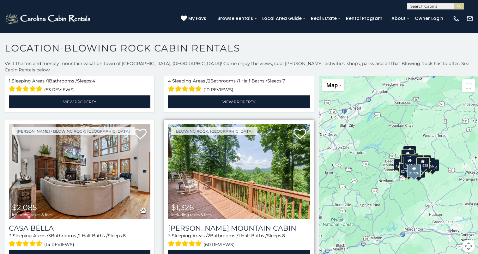
click at [201, 153] on img at bounding box center [239, 171] width 142 height 95
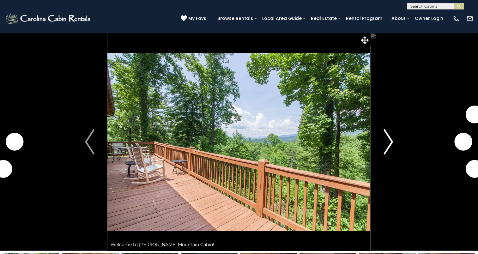
click at [385, 148] on img "Next" at bounding box center [388, 141] width 9 height 25
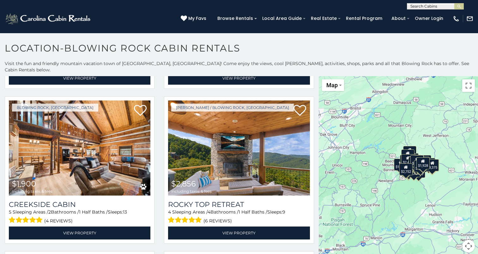
scroll to position [4089, 0]
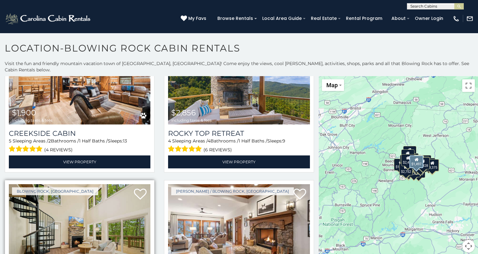
click at [73, 203] on img at bounding box center [80, 231] width 142 height 95
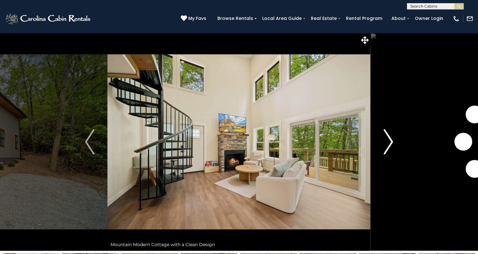
click at [386, 144] on img "Next" at bounding box center [388, 141] width 9 height 25
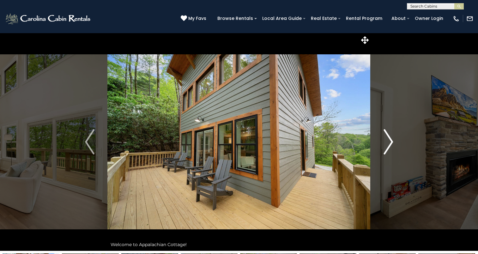
click at [386, 144] on img "Next" at bounding box center [388, 141] width 9 height 25
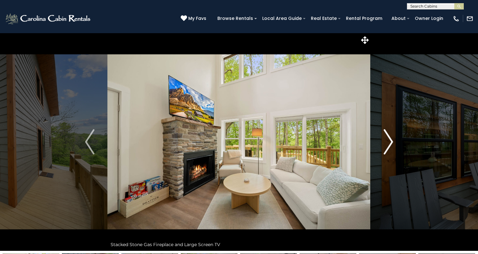
click at [386, 144] on img "Next" at bounding box center [388, 141] width 9 height 25
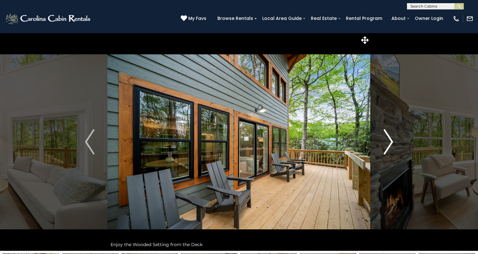
click at [386, 144] on img "Next" at bounding box center [388, 141] width 9 height 25
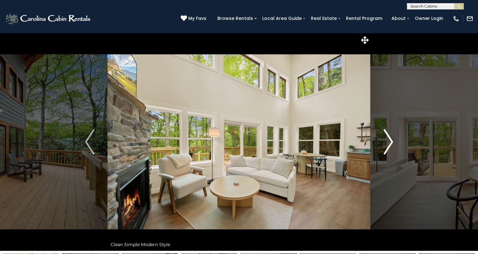
click at [386, 144] on img "Next" at bounding box center [388, 141] width 9 height 25
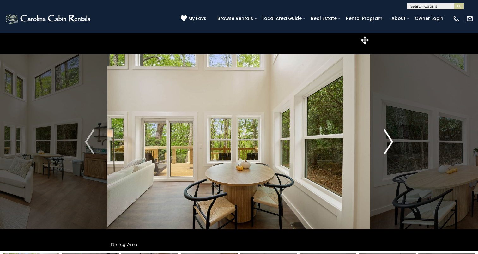
click at [386, 144] on img "Next" at bounding box center [388, 141] width 9 height 25
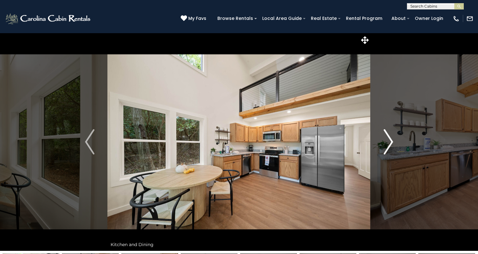
click at [386, 144] on img "Next" at bounding box center [388, 141] width 9 height 25
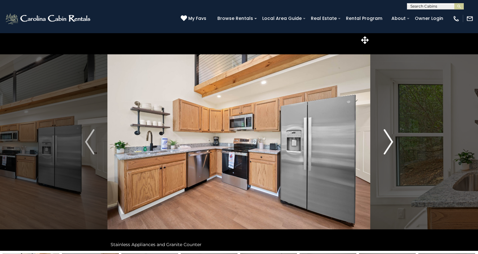
click at [386, 144] on img "Next" at bounding box center [388, 141] width 9 height 25
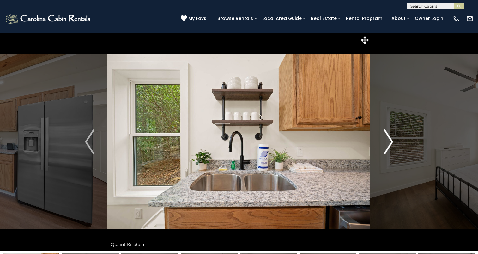
click at [386, 144] on img "Next" at bounding box center [388, 141] width 9 height 25
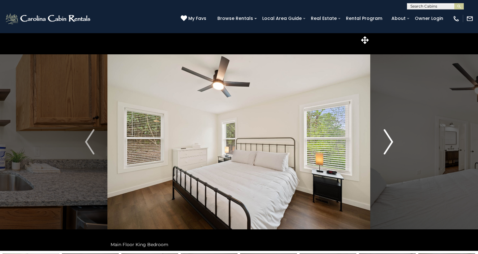
click at [386, 144] on img "Next" at bounding box center [388, 141] width 9 height 25
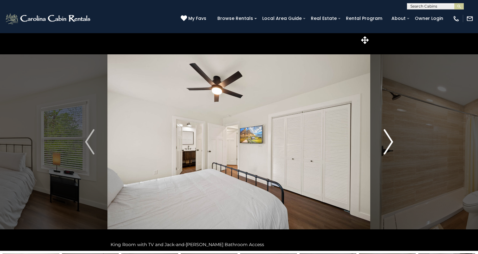
click at [386, 144] on img "Next" at bounding box center [388, 141] width 9 height 25
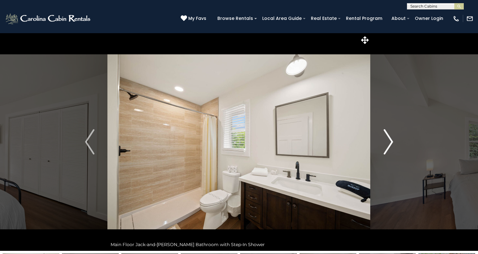
click at [386, 144] on img "Next" at bounding box center [388, 141] width 9 height 25
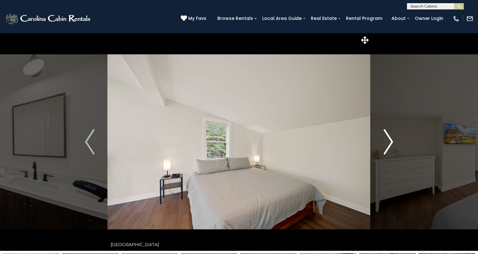
click at [386, 144] on img "Next" at bounding box center [388, 141] width 9 height 25
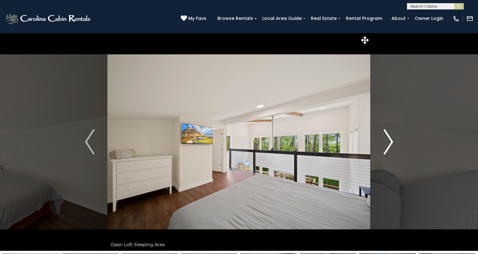
click at [386, 144] on img "Next" at bounding box center [388, 141] width 9 height 25
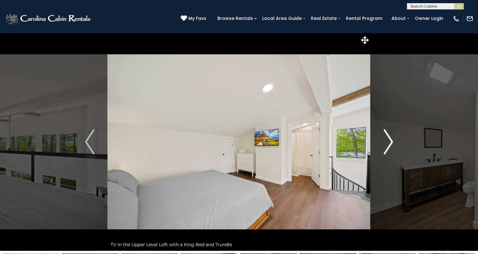
click at [386, 144] on img "Next" at bounding box center [388, 141] width 9 height 25
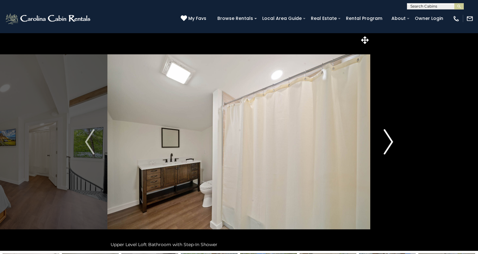
click at [386, 144] on img "Next" at bounding box center [388, 141] width 9 height 25
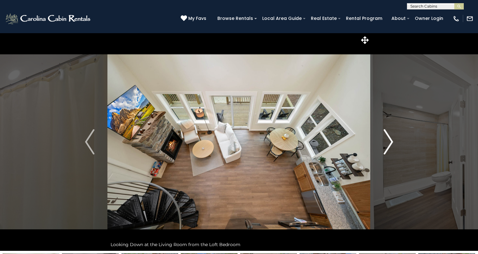
click at [386, 144] on img "Next" at bounding box center [388, 141] width 9 height 25
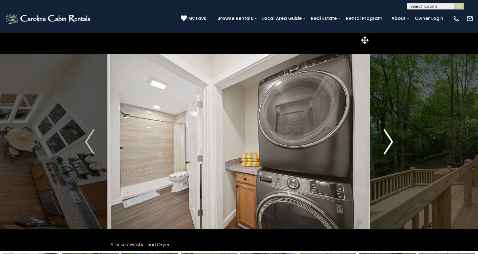
click at [386, 144] on img "Next" at bounding box center [388, 141] width 9 height 25
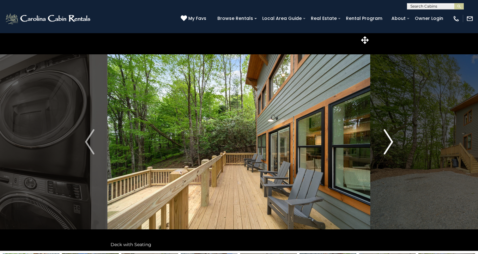
click at [386, 144] on img "Next" at bounding box center [388, 141] width 9 height 25
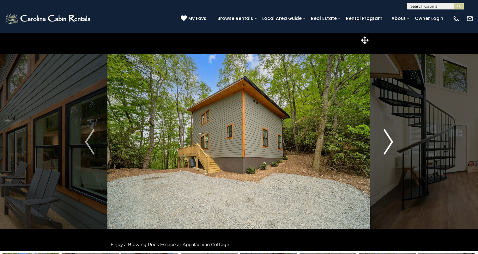
click at [386, 144] on img "Next" at bounding box center [388, 141] width 9 height 25
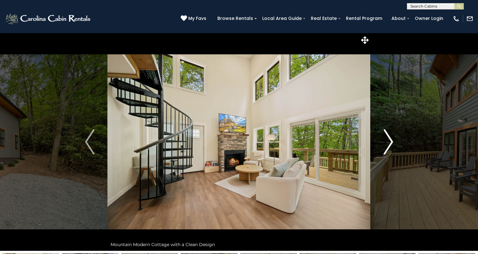
click at [386, 144] on img "Next" at bounding box center [388, 141] width 9 height 25
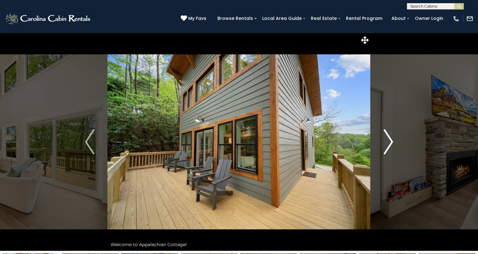
click at [386, 144] on img "Next" at bounding box center [388, 141] width 9 height 25
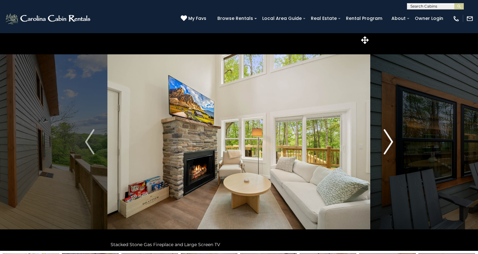
click at [386, 144] on img "Next" at bounding box center [388, 141] width 9 height 25
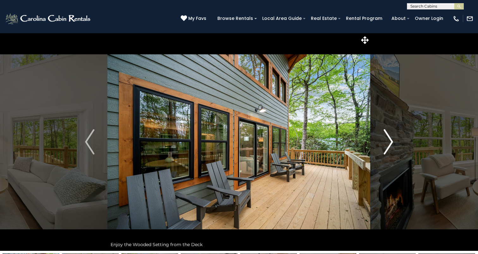
click at [386, 144] on img "Next" at bounding box center [388, 141] width 9 height 25
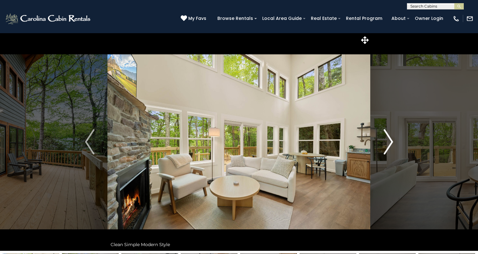
click at [386, 144] on img "Next" at bounding box center [388, 141] width 9 height 25
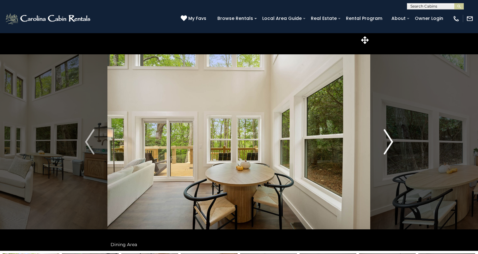
click at [386, 144] on img "Next" at bounding box center [388, 141] width 9 height 25
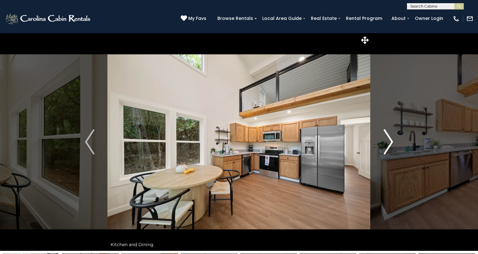
click at [386, 144] on img "Next" at bounding box center [388, 141] width 9 height 25
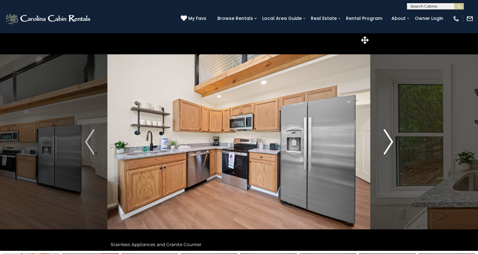
click at [386, 144] on img "Next" at bounding box center [388, 141] width 9 height 25
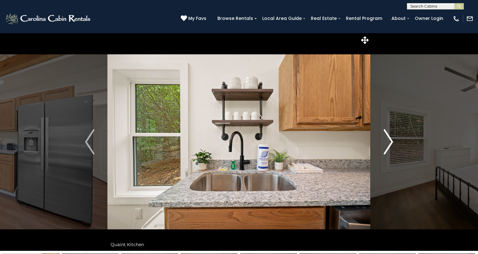
click at [386, 144] on img "Next" at bounding box center [388, 141] width 9 height 25
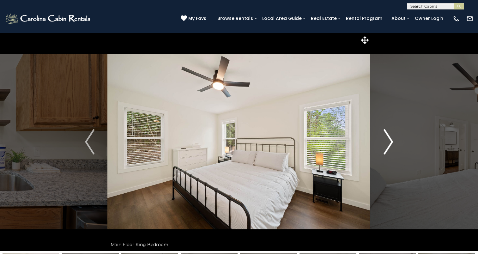
click at [386, 144] on img "Next" at bounding box center [388, 141] width 9 height 25
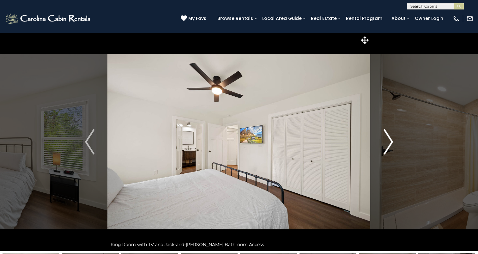
click at [386, 144] on img "Next" at bounding box center [388, 141] width 9 height 25
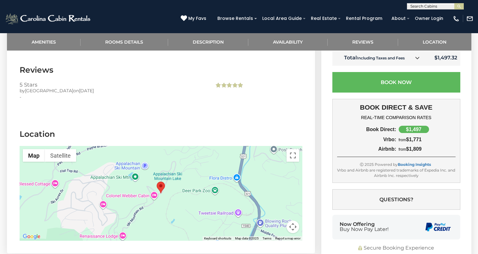
scroll to position [1124, 0]
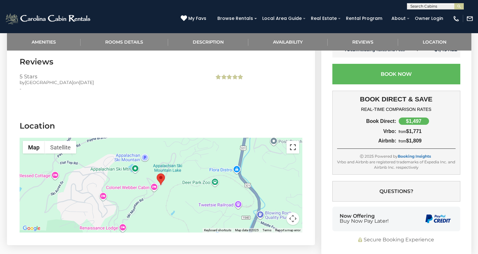
click at [290, 148] on button "Toggle fullscreen view" at bounding box center [293, 147] width 13 height 13
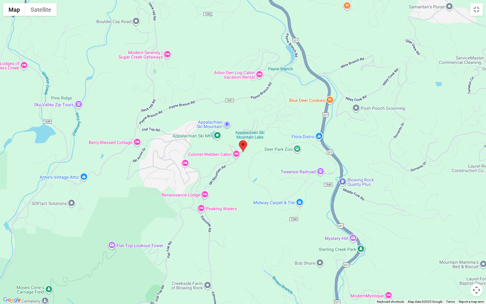
click at [246, 151] on img "Appalachian Cottage" at bounding box center [243, 146] width 8 height 12
click at [248, 141] on div at bounding box center [243, 152] width 486 height 304
click at [240, 141] on img "Appalachian Cottage" at bounding box center [243, 146] width 8 height 12
click at [245, 143] on img "Appalachian Cottage" at bounding box center [243, 146] width 8 height 12
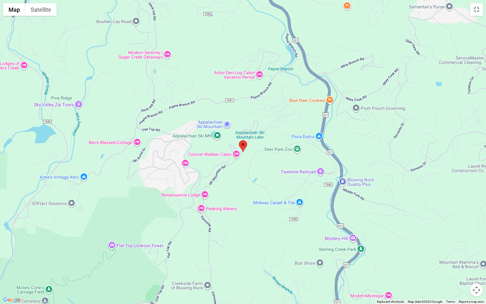
click at [245, 143] on img "Appalachian Cottage" at bounding box center [243, 146] width 8 height 12
click at [39, 12] on button "Satellite" at bounding box center [40, 9] width 31 height 13
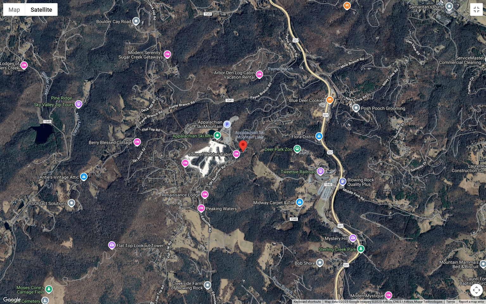
click at [245, 145] on img "Appalachian Cottage" at bounding box center [243, 146] width 8 height 12
click at [238, 145] on div at bounding box center [243, 152] width 486 height 304
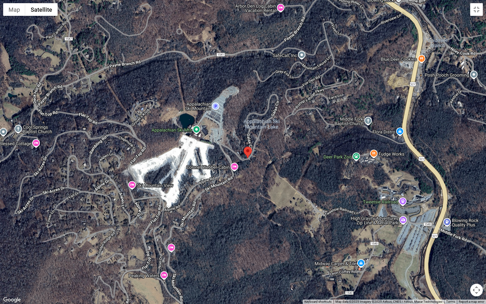
click at [250, 153] on img "Appalachian Cottage" at bounding box center [247, 152] width 8 height 12
click at [248, 153] on img "Appalachian Cottage" at bounding box center [247, 152] width 8 height 12
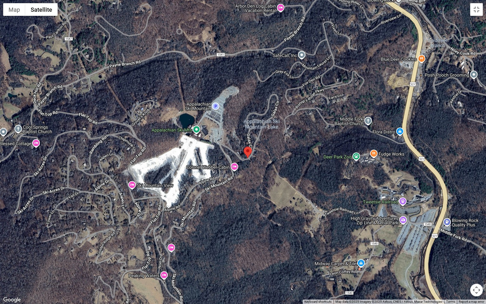
click at [248, 153] on img "Appalachian Cottage" at bounding box center [247, 152] width 8 height 12
click at [9, 17] on div at bounding box center [243, 152] width 486 height 304
click at [14, 15] on button "Map" at bounding box center [14, 9] width 22 height 13
click at [16, 13] on button "Map" at bounding box center [14, 9] width 22 height 13
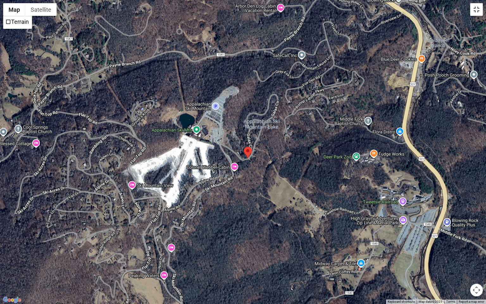
click at [474, 12] on button "Toggle fullscreen view" at bounding box center [476, 9] width 13 height 13
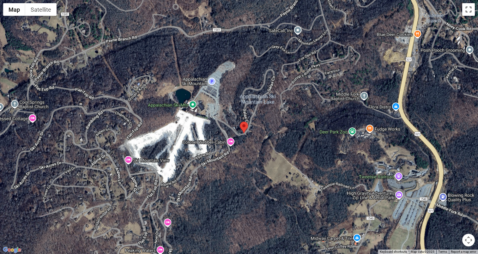
scroll to position [755, 0]
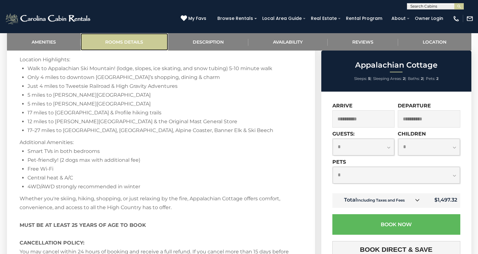
click at [130, 43] on link "Rooms Details" at bounding box center [125, 41] width 88 height 17
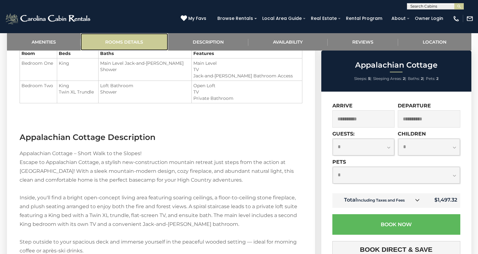
scroll to position [520, 0]
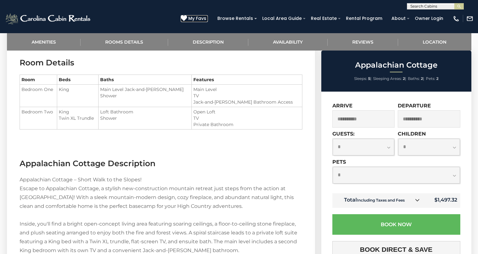
click at [187, 17] on icon at bounding box center [184, 18] width 6 height 6
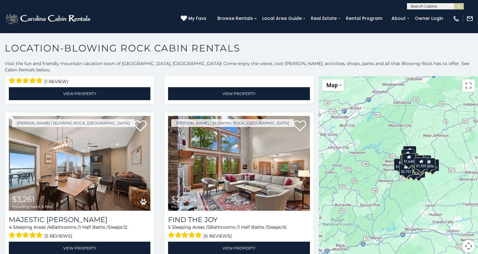
scroll to position [3802, 0]
